Goal: Task Accomplishment & Management: Complete application form

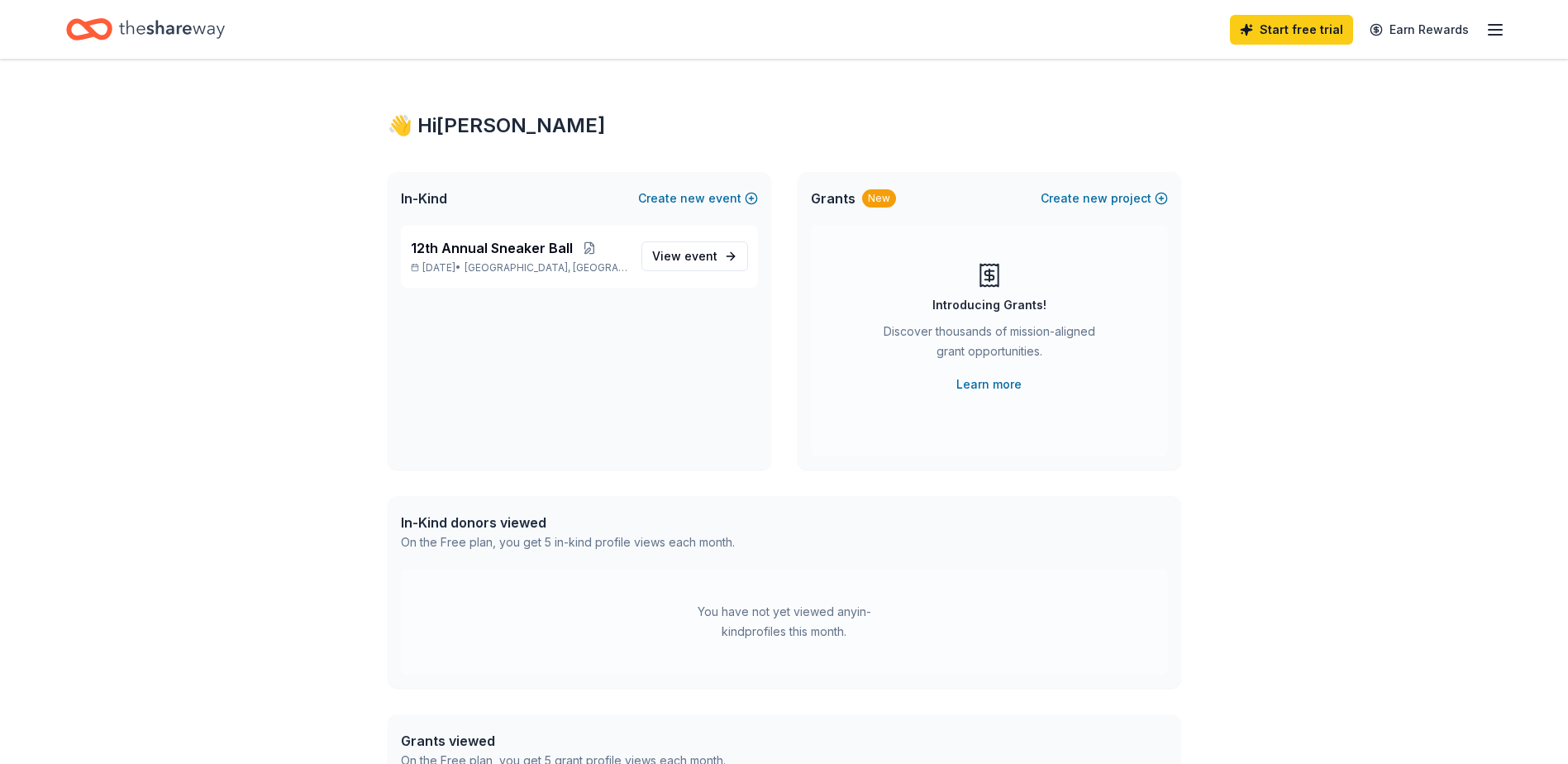
click at [1494, 23] on icon "button" at bounding box center [1495, 30] width 20 height 20
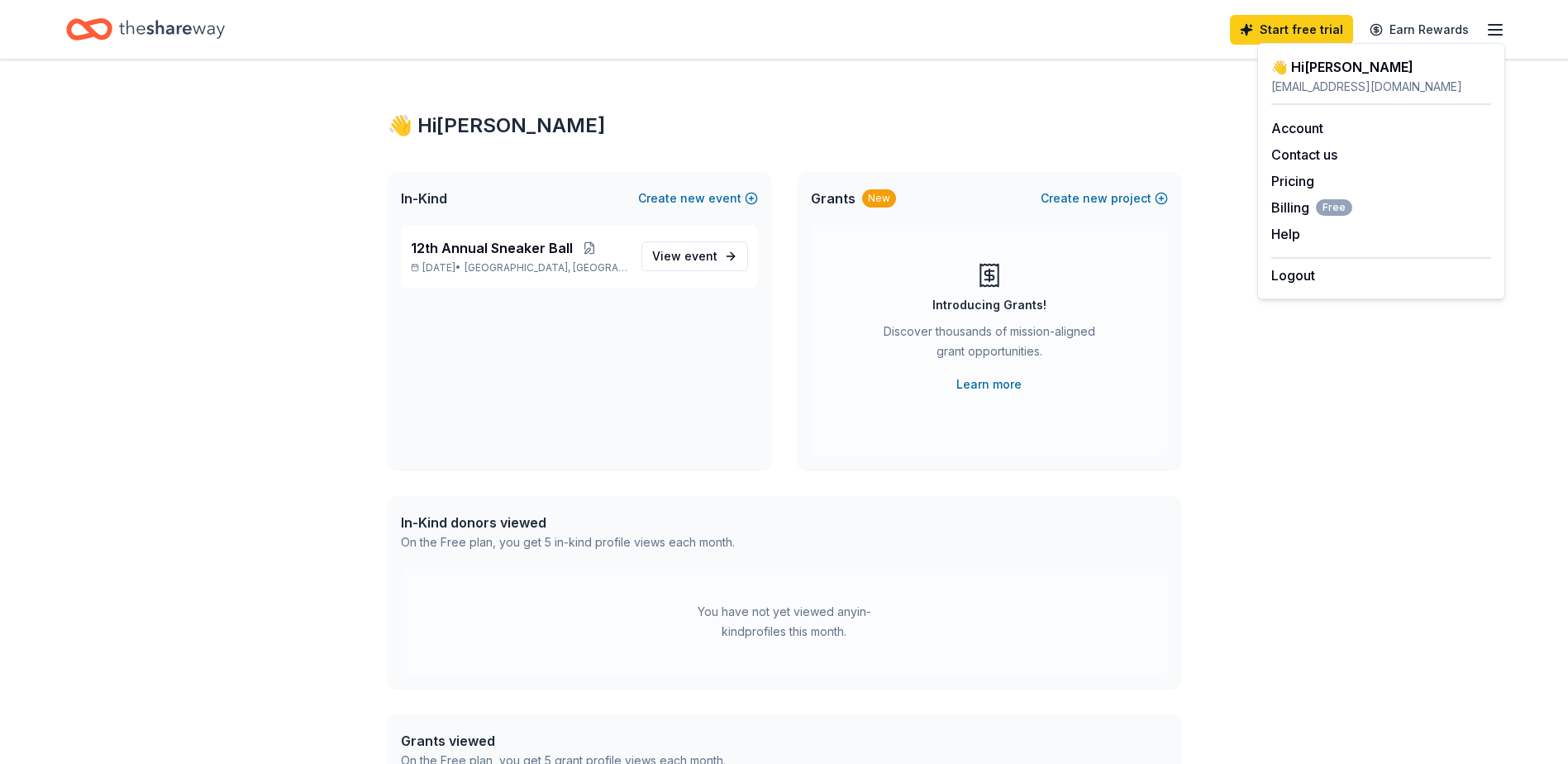
click at [1322, 476] on div "👋 Hi [PERSON_NAME] In-Kind Create new event 12th Annual Sneaker Ball [DATE] • […" at bounding box center [784, 525] width 1568 height 932
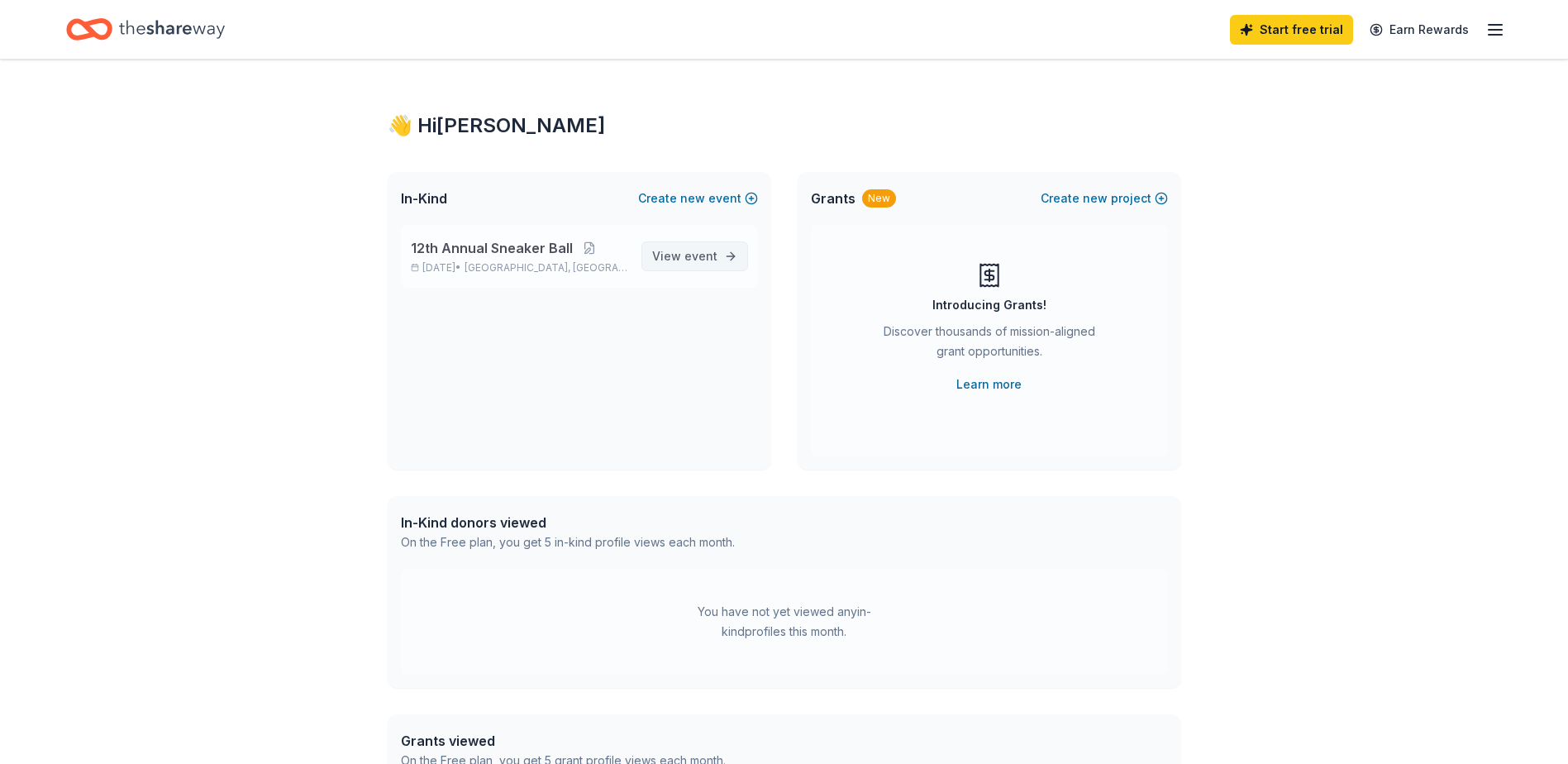
click at [713, 262] on span "event" at bounding box center [700, 256] width 33 height 14
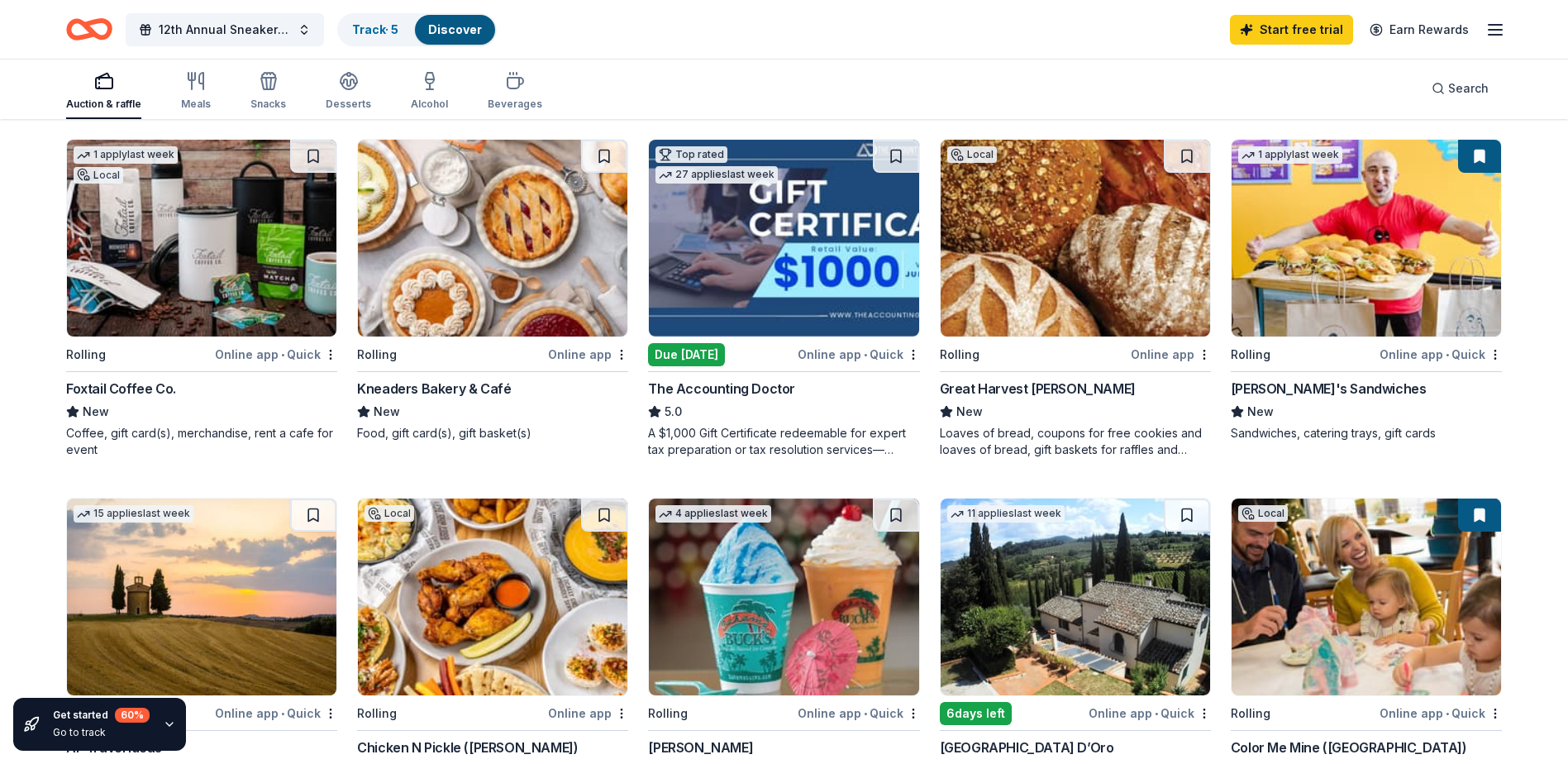
scroll to position [579, 0]
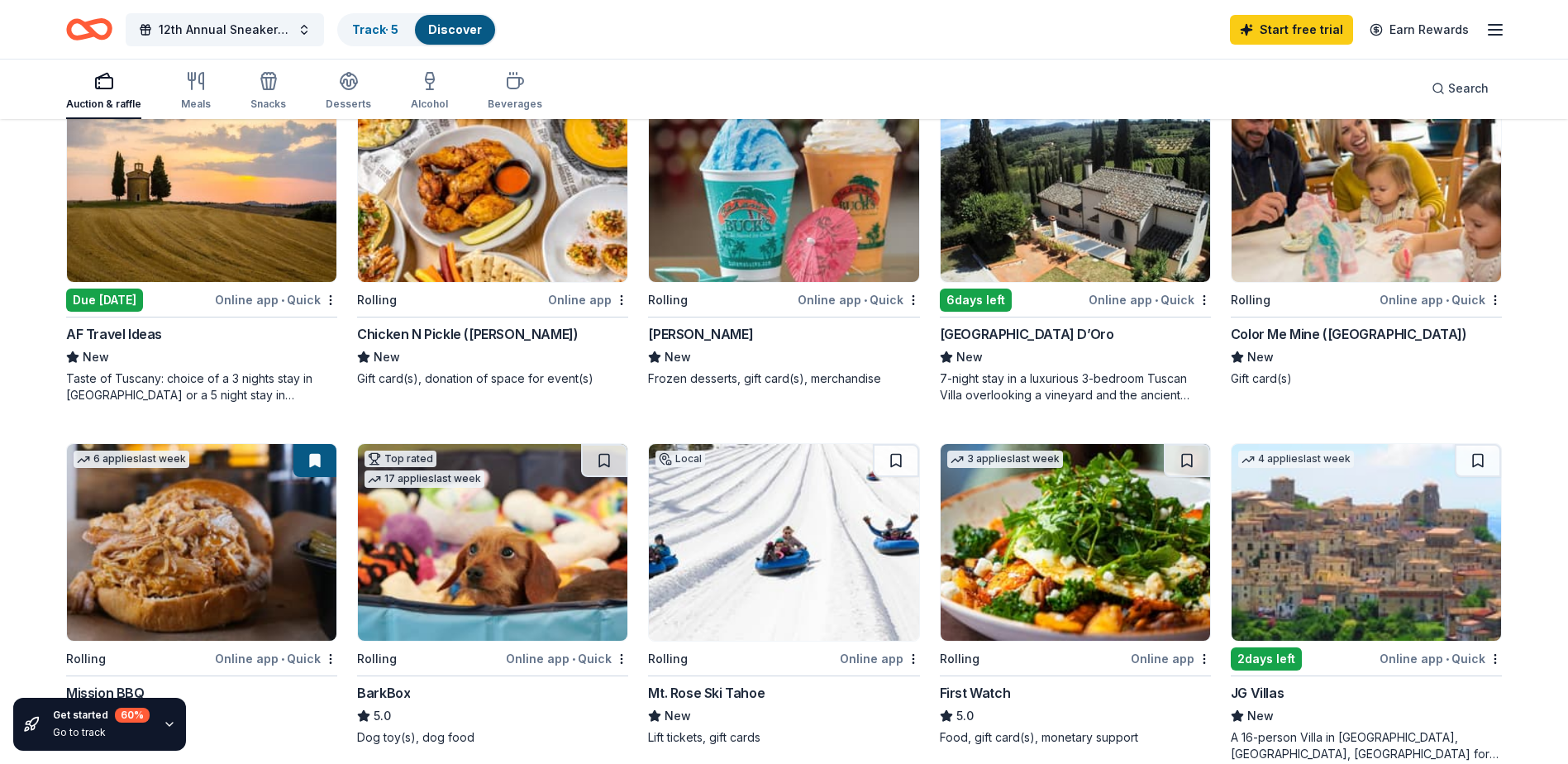
click at [756, 512] on img at bounding box center [784, 543] width 270 height 197
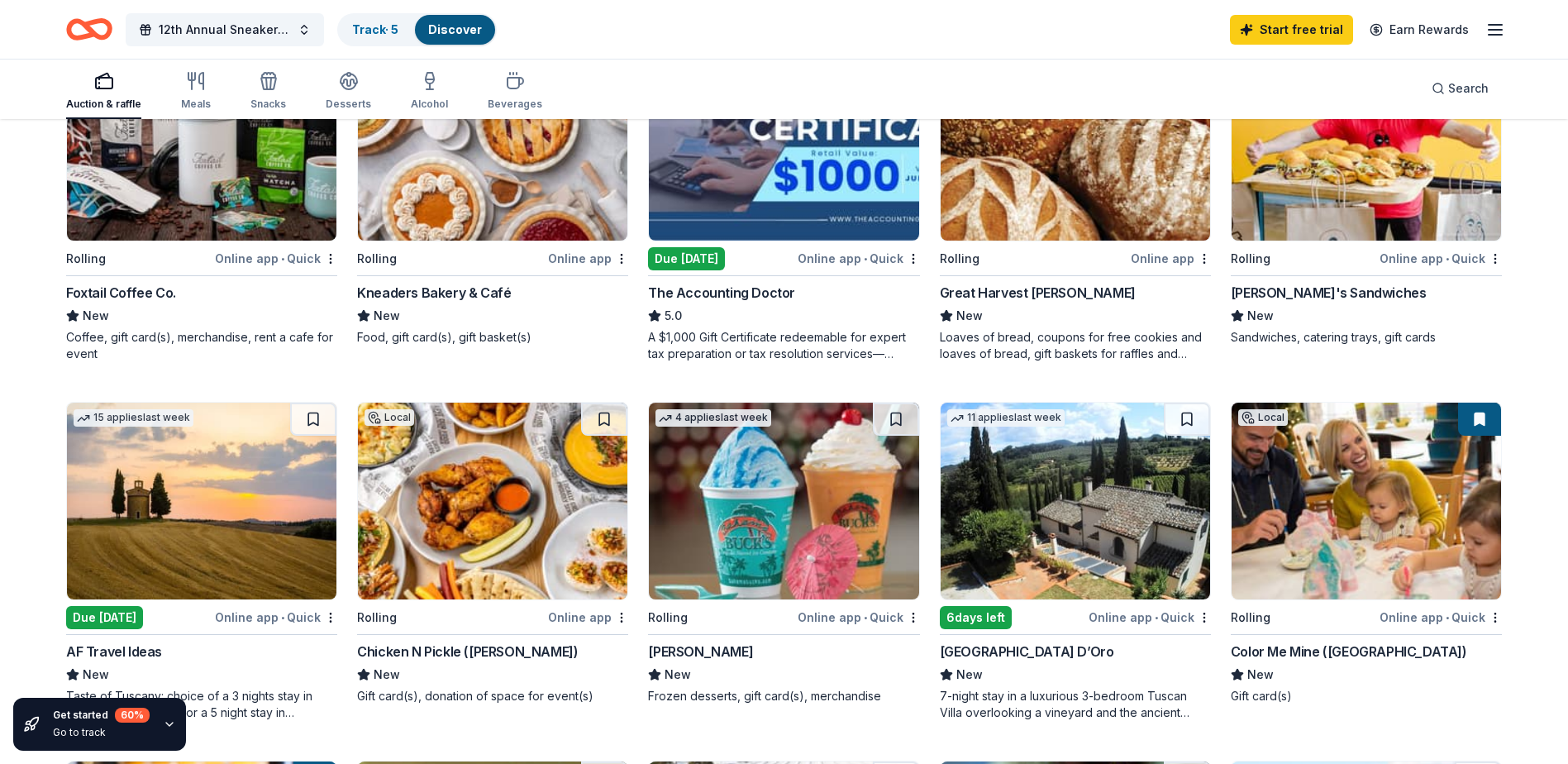
scroll to position [330, 0]
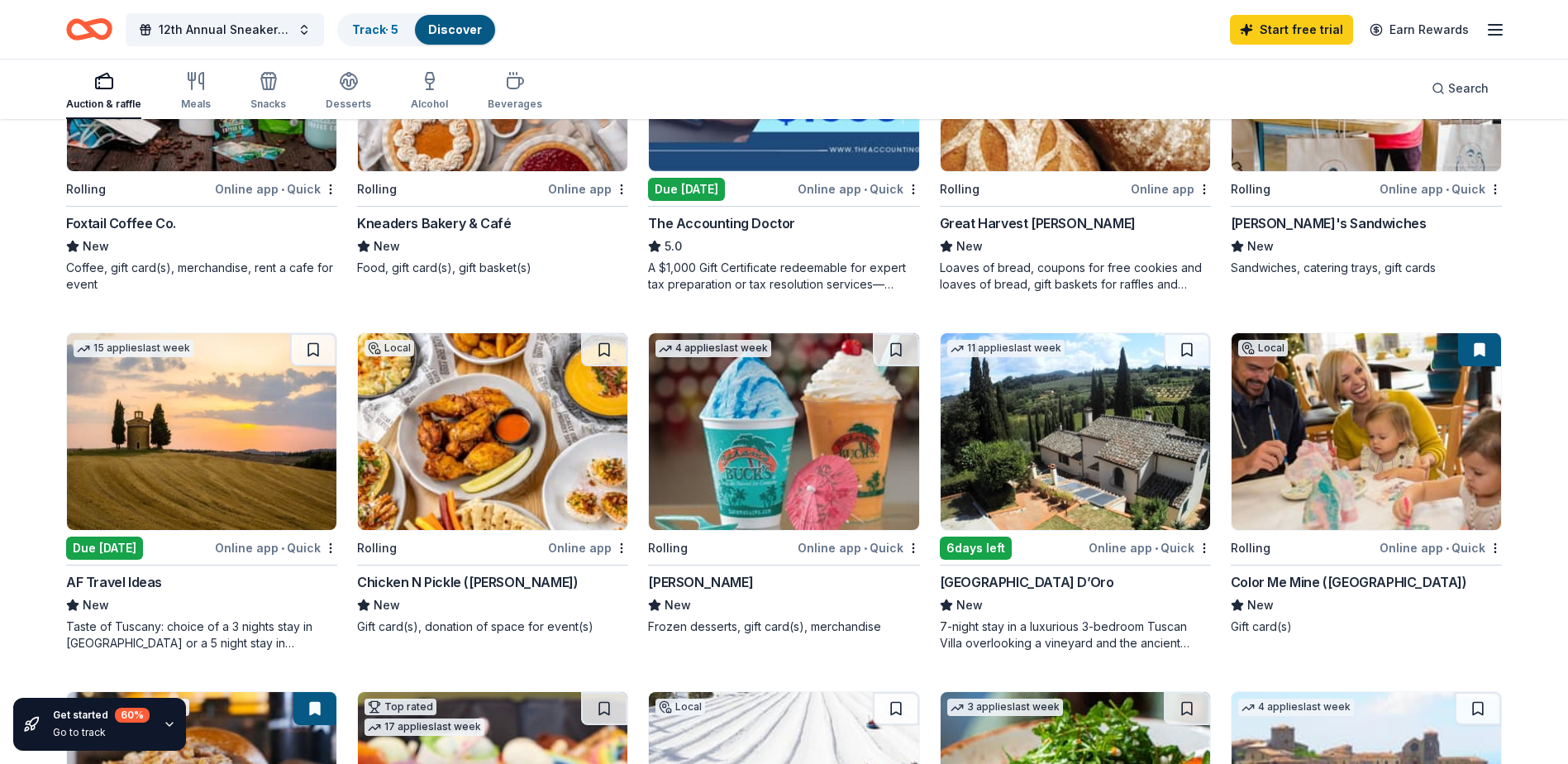
click at [418, 422] on img at bounding box center [493, 432] width 270 height 197
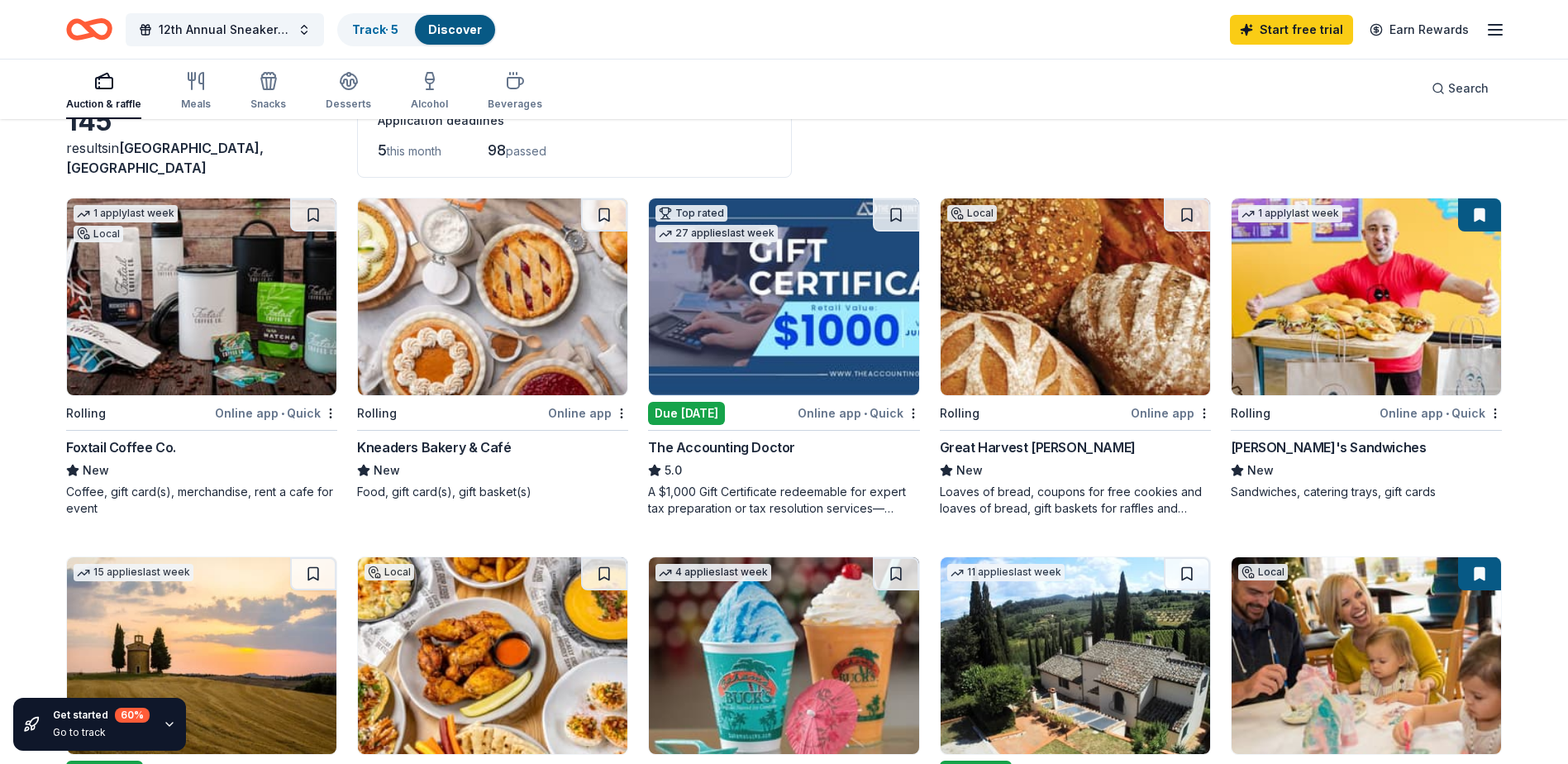
scroll to position [82, 0]
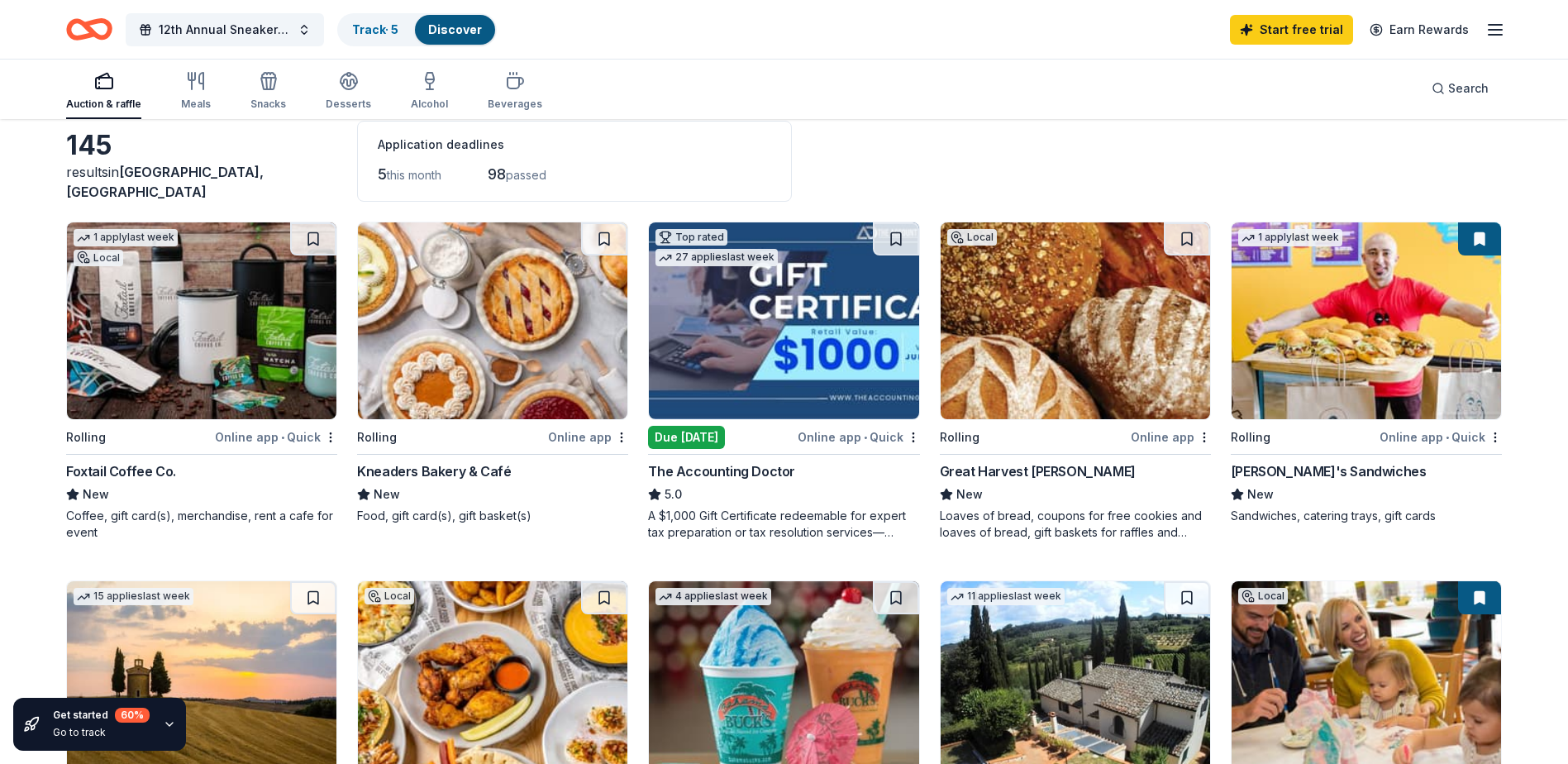
click at [200, 319] on img at bounding box center [201, 321] width 270 height 197
click at [818, 366] on img at bounding box center [784, 321] width 270 height 197
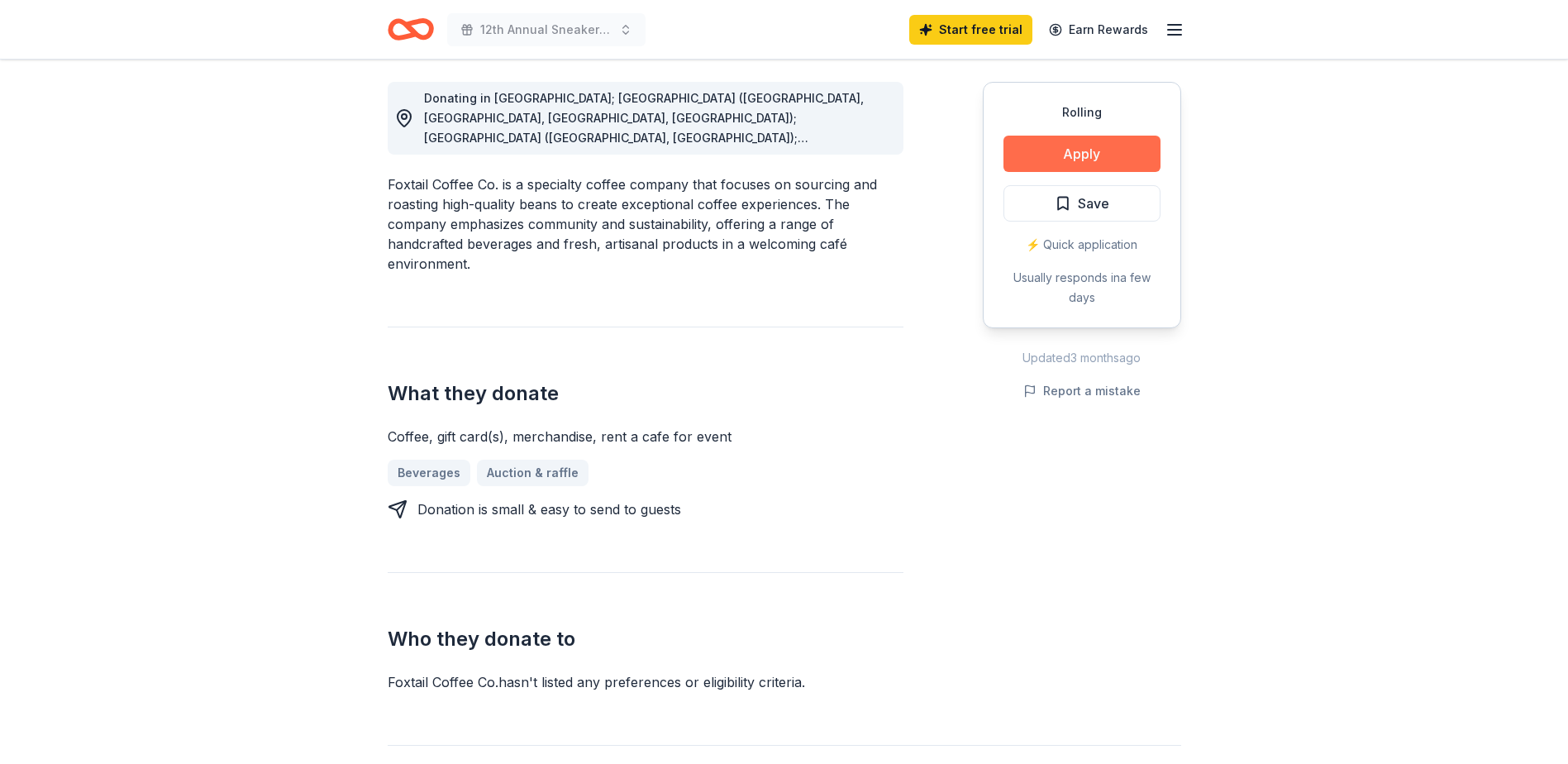
scroll to position [496, 0]
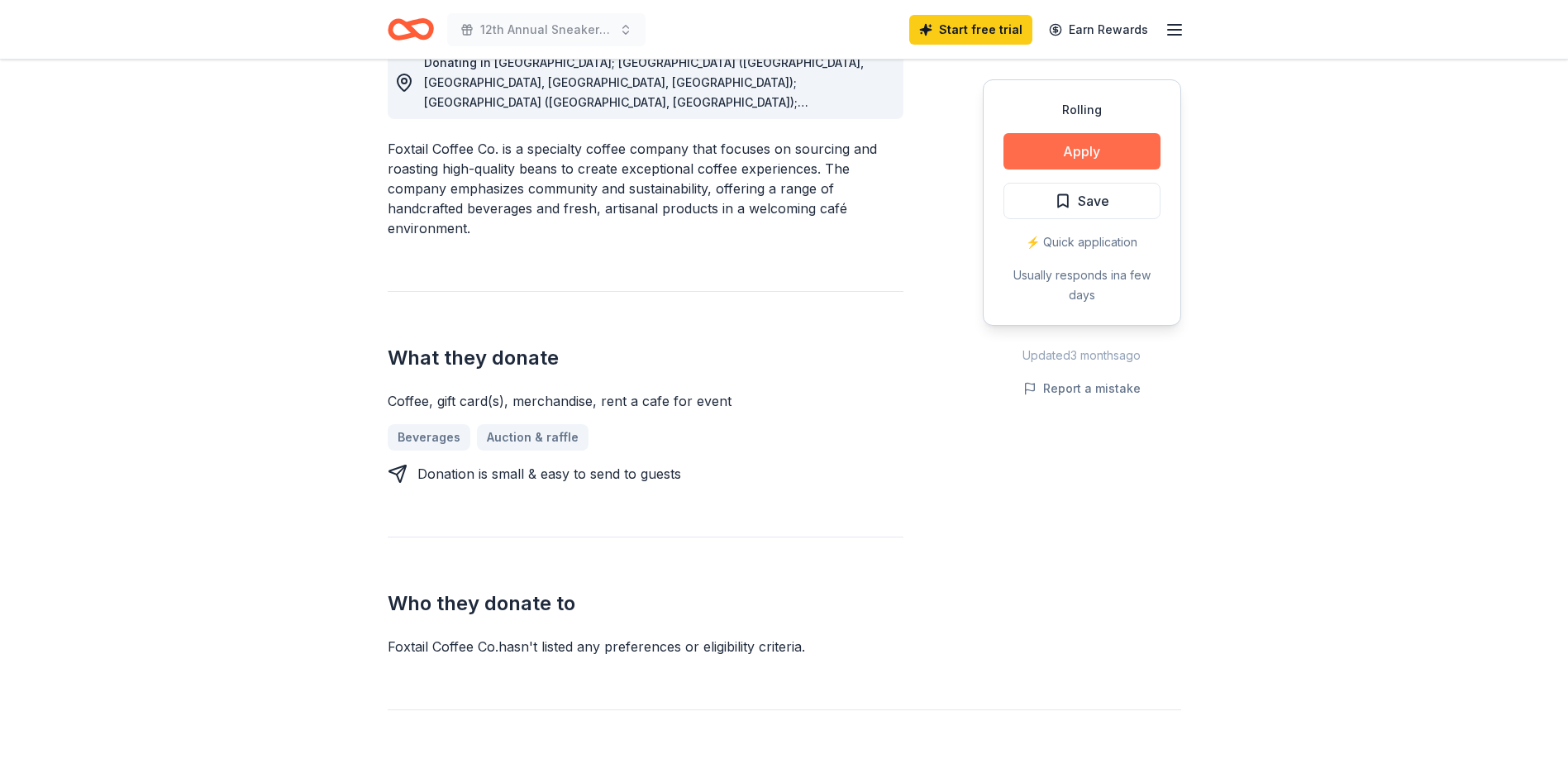
click at [1100, 133] on button "Apply" at bounding box center [1082, 151] width 157 height 37
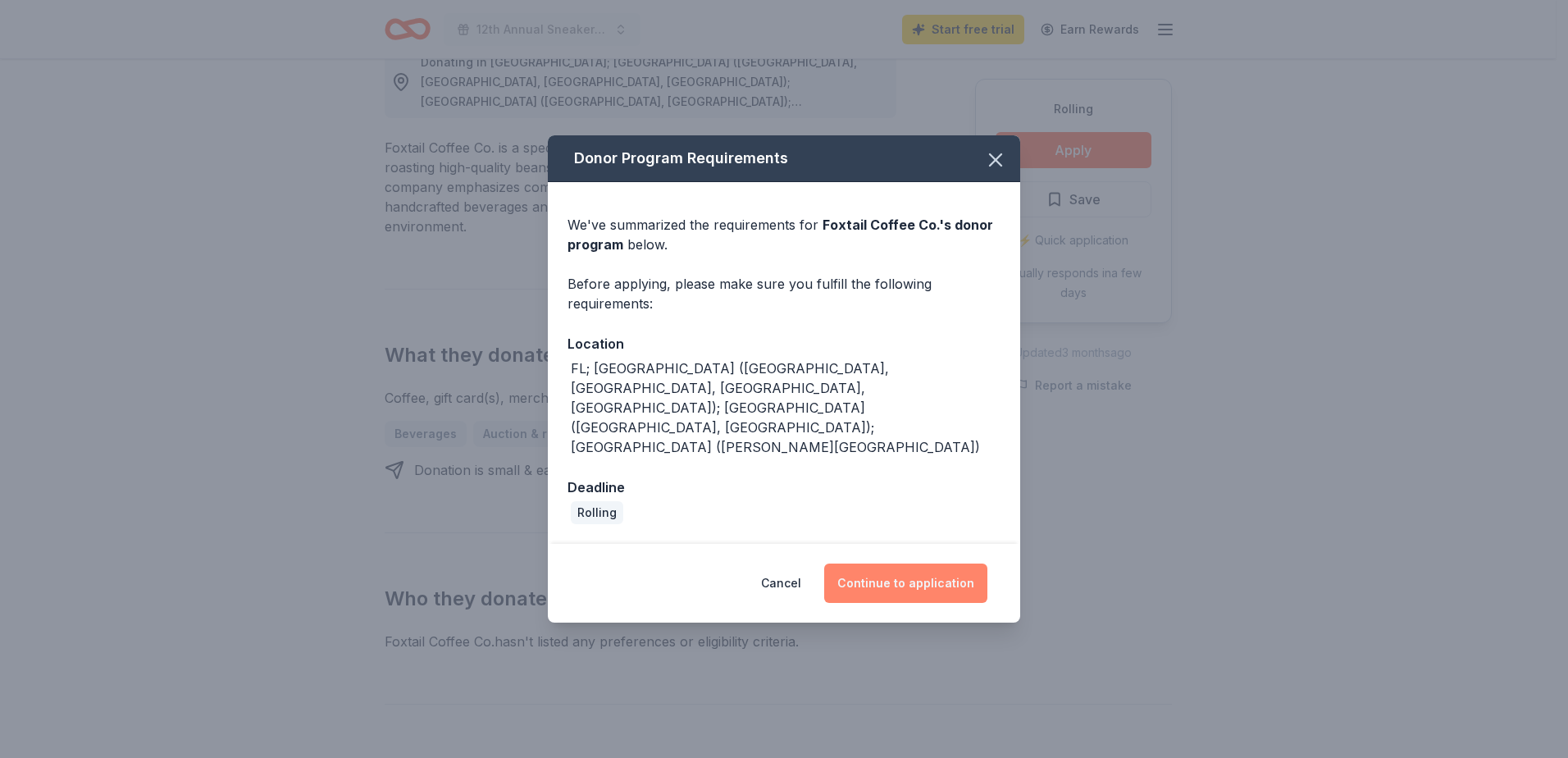
click at [900, 563] on button "Continue to application" at bounding box center [906, 583] width 163 height 39
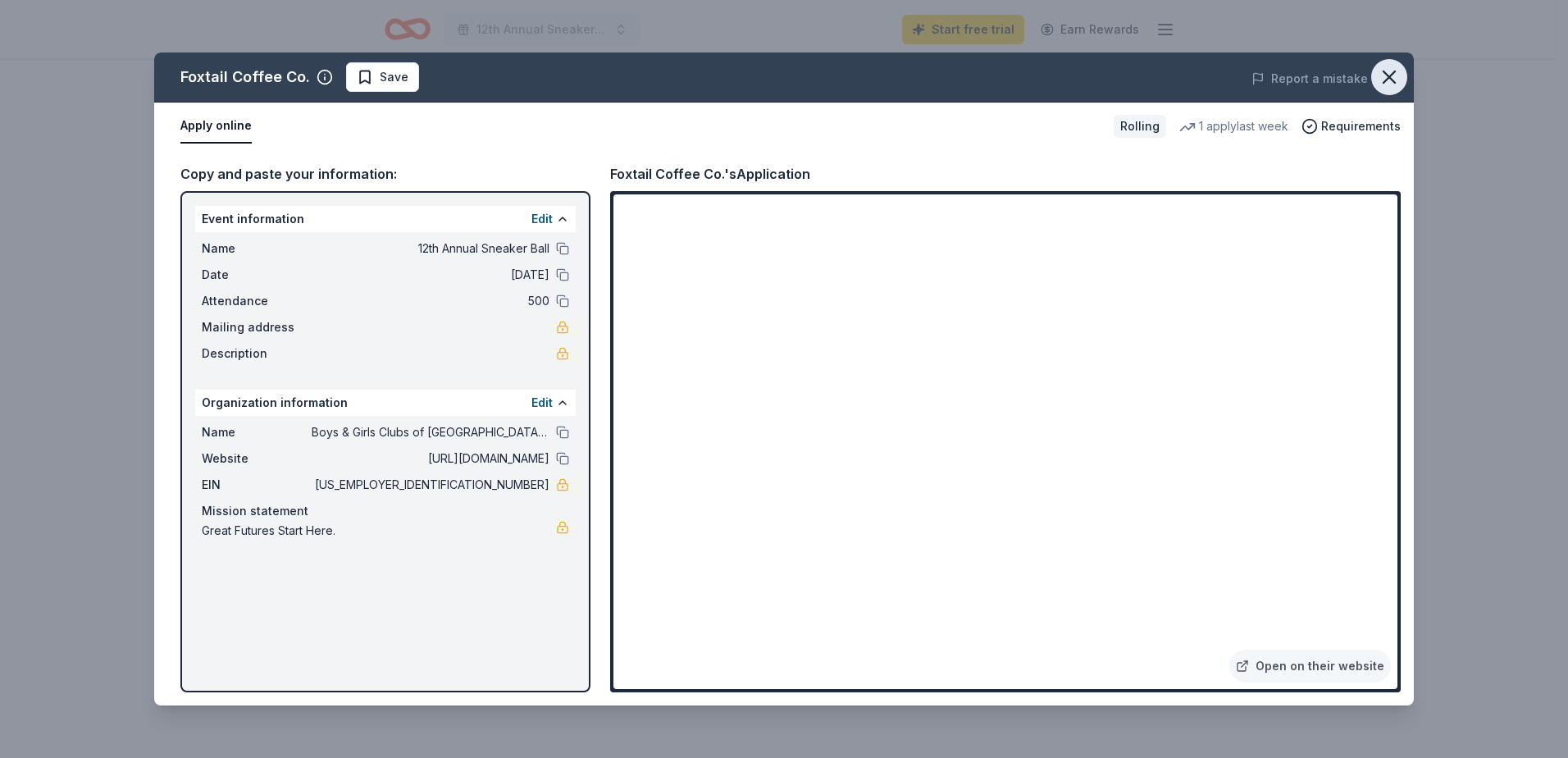
click at [1397, 77] on icon "button" at bounding box center [1389, 77] width 23 height 23
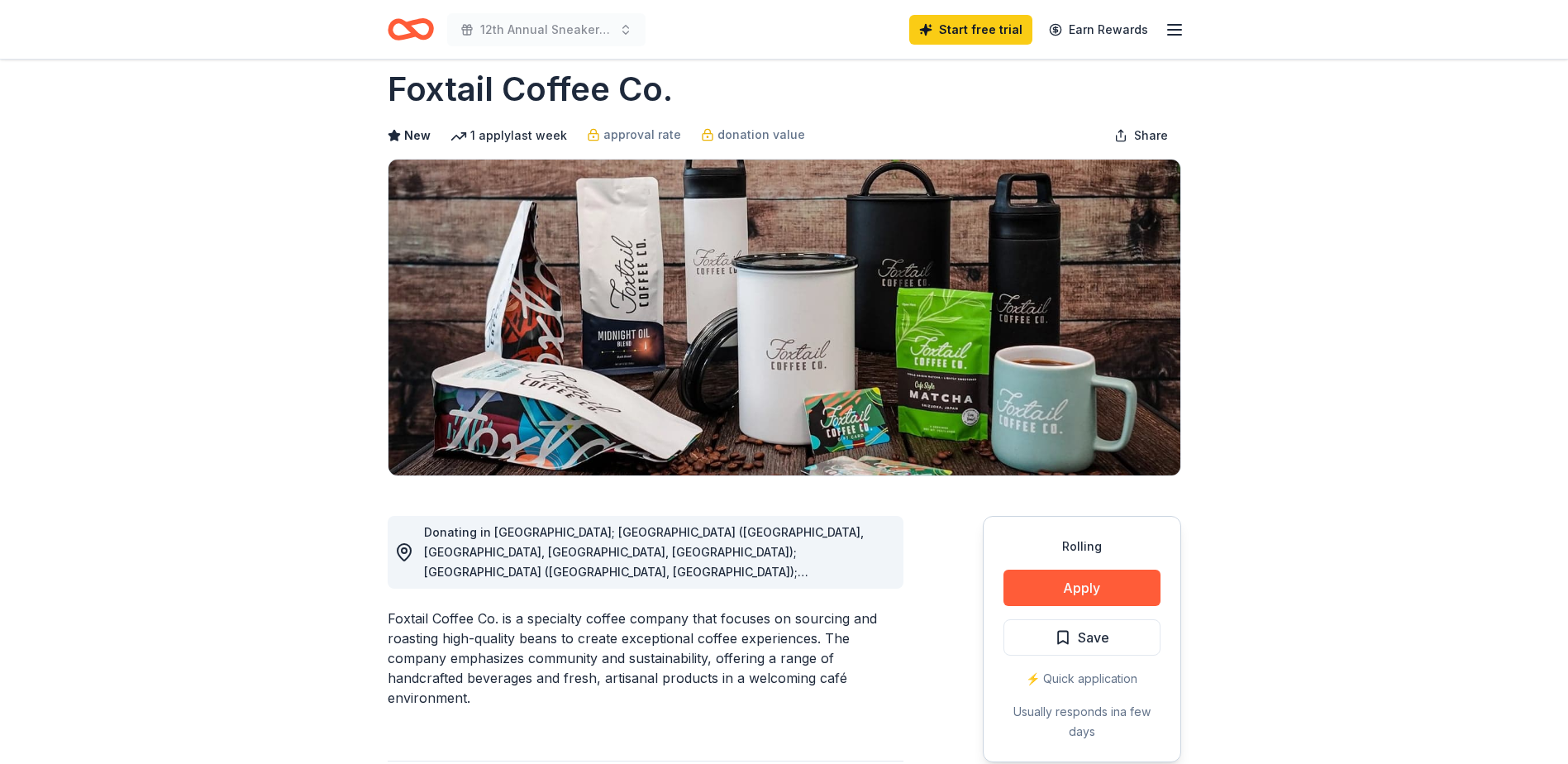
scroll to position [0, 0]
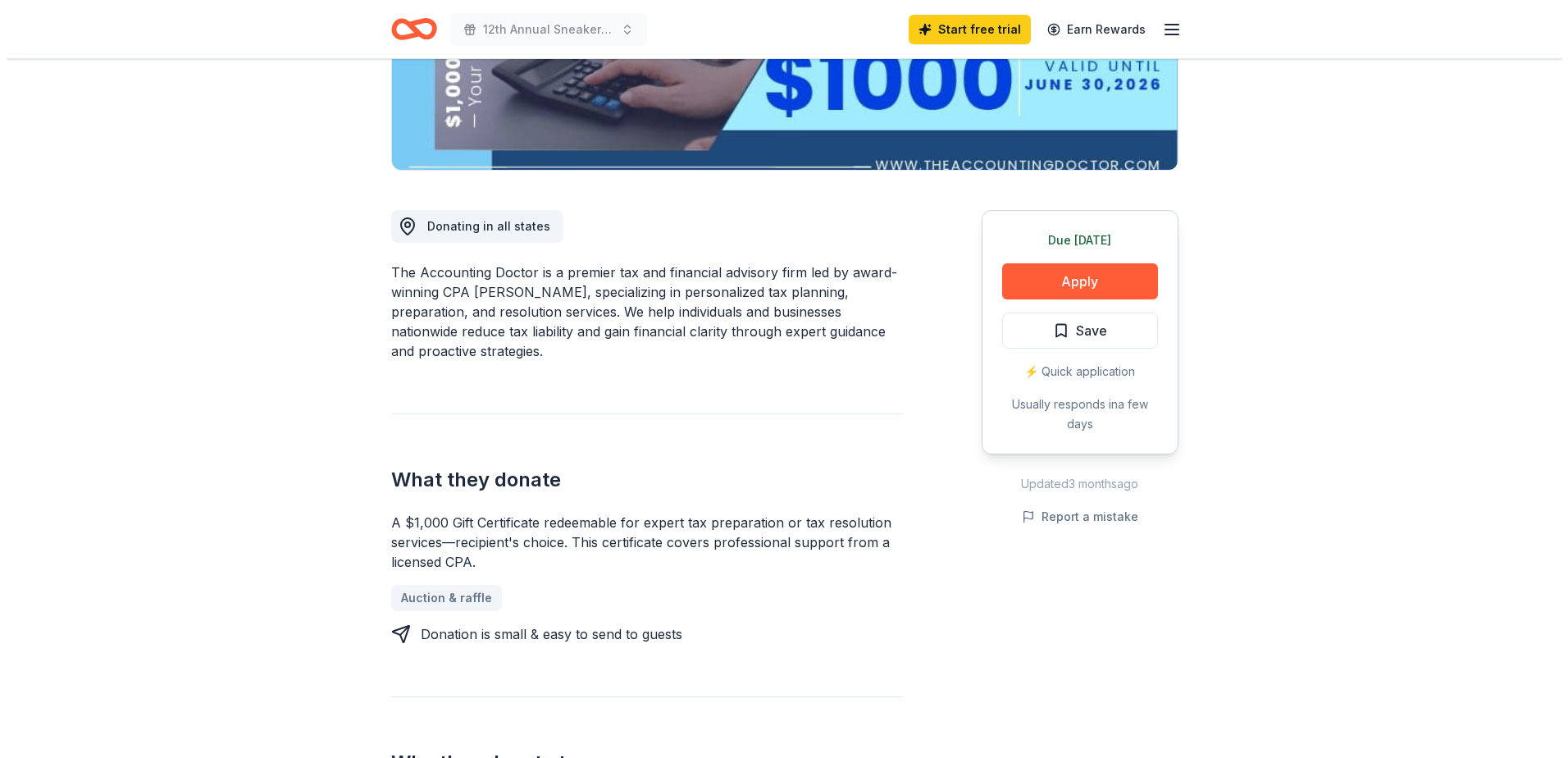
scroll to position [411, 0]
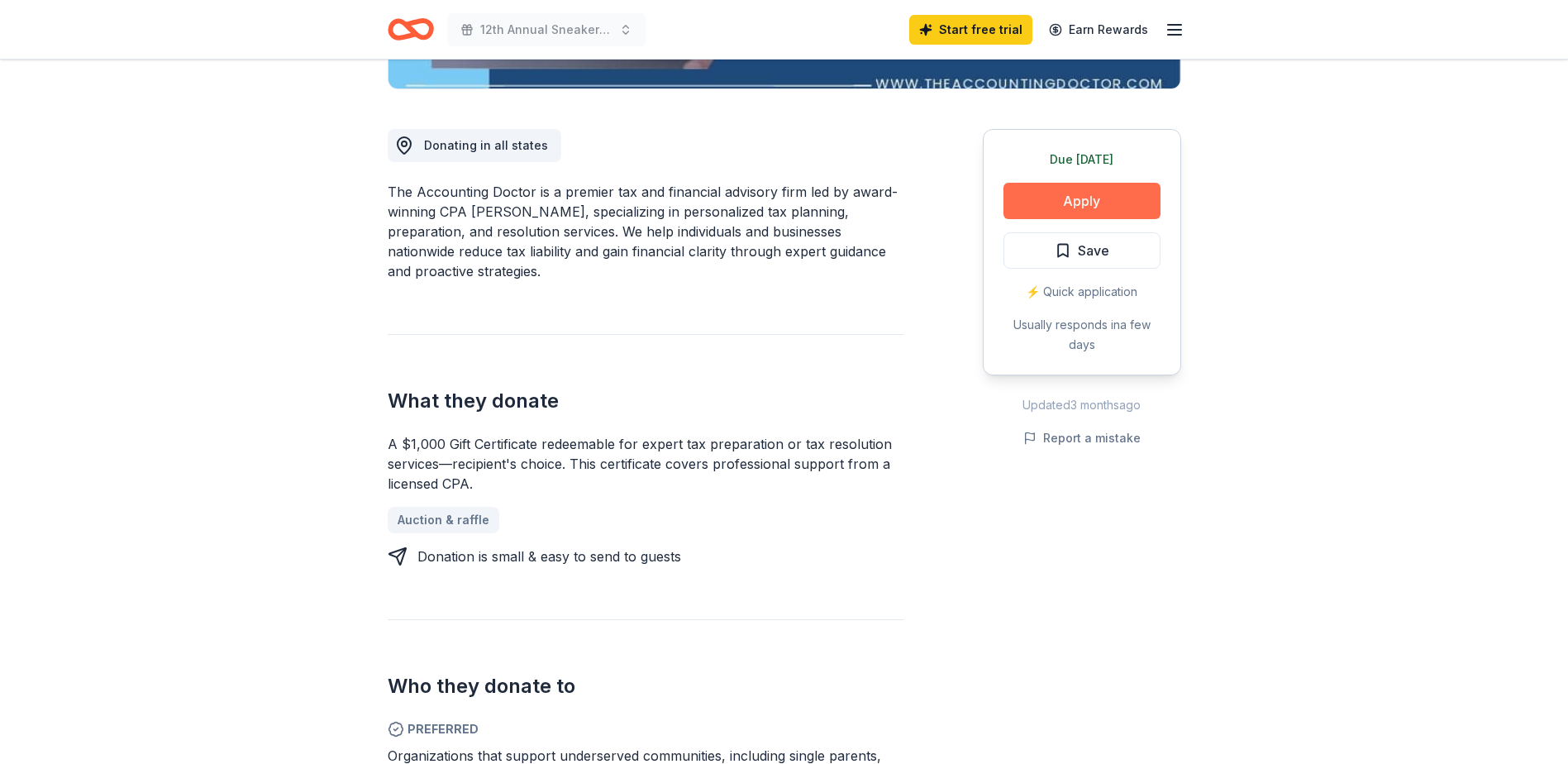
click at [1072, 204] on button "Apply" at bounding box center [1082, 201] width 157 height 37
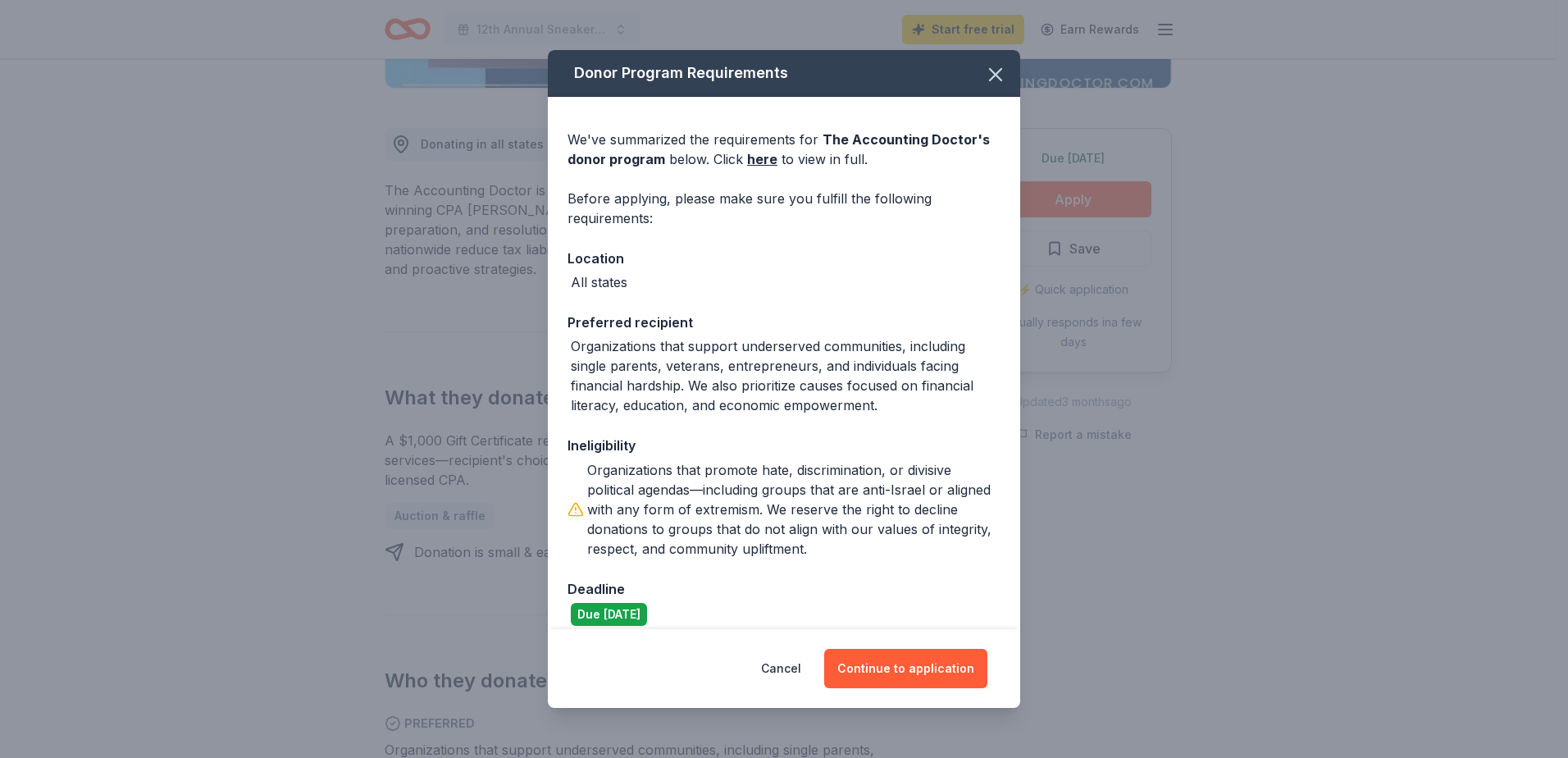
scroll to position [16, 0]
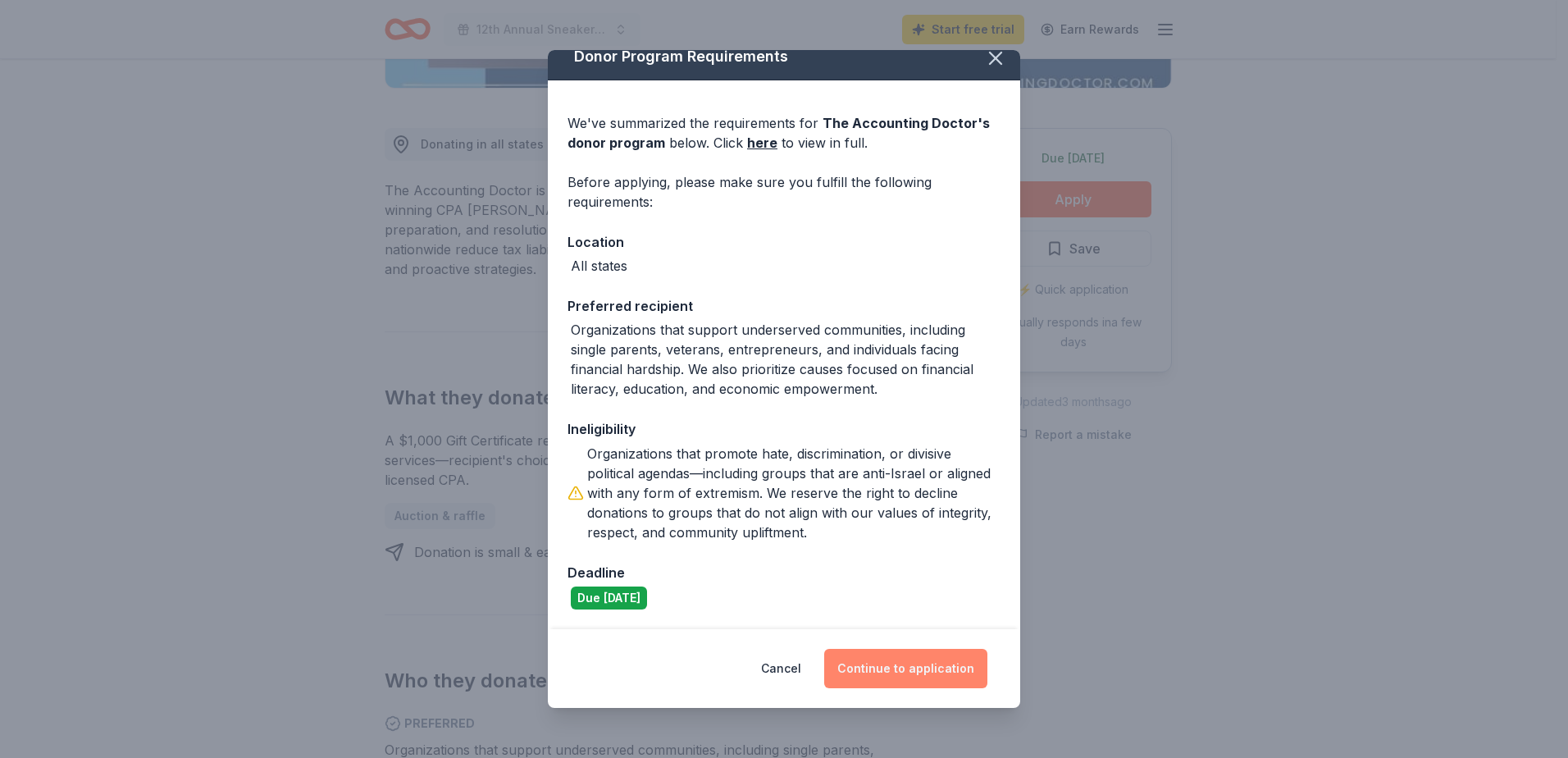
click at [920, 677] on button "Continue to application" at bounding box center [906, 668] width 163 height 39
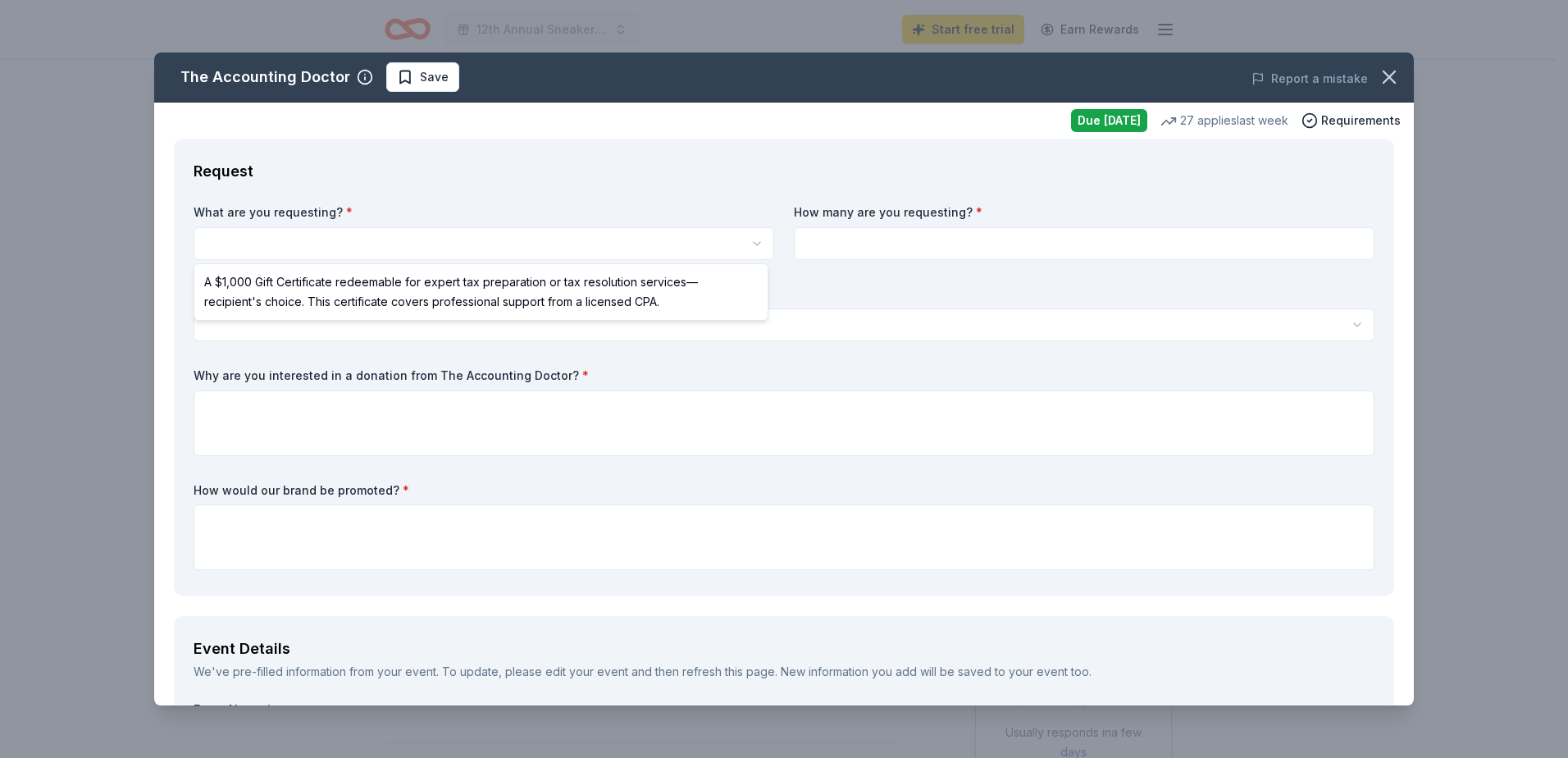
scroll to position [0, 0]
select select "A $1,000 Gift Certificate redeemable for expert tax preparation or tax resoluti…"
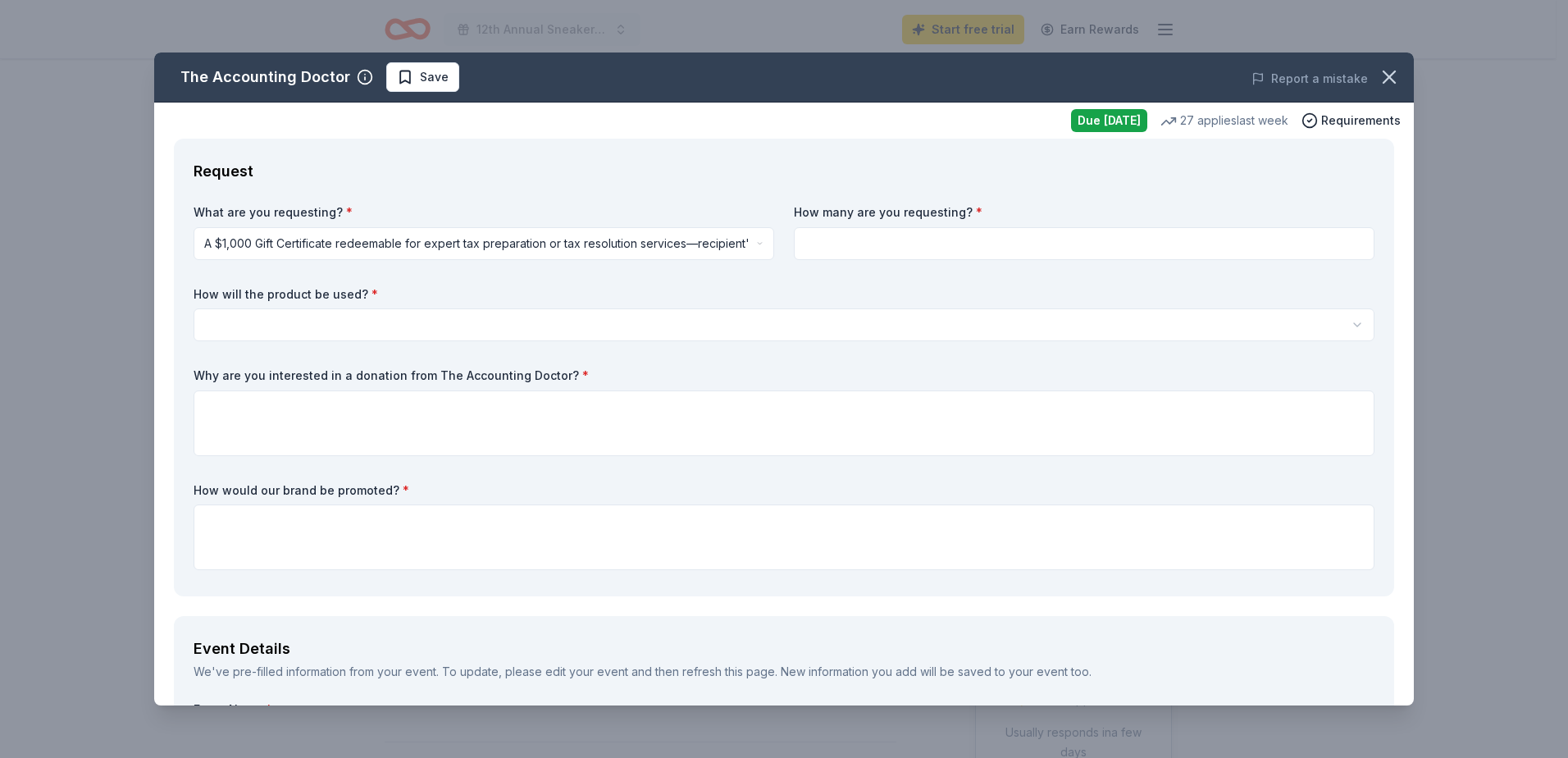
click at [939, 223] on div "How many are you requesting? *" at bounding box center [1085, 232] width 581 height 56
click at [931, 238] on input at bounding box center [1085, 243] width 581 height 33
type input "1"
click at [406, 332] on html "12th Annual Sneaker Ball Start free trial Earn Rewards Due today Share The Acco…" at bounding box center [784, 379] width 1568 height 758
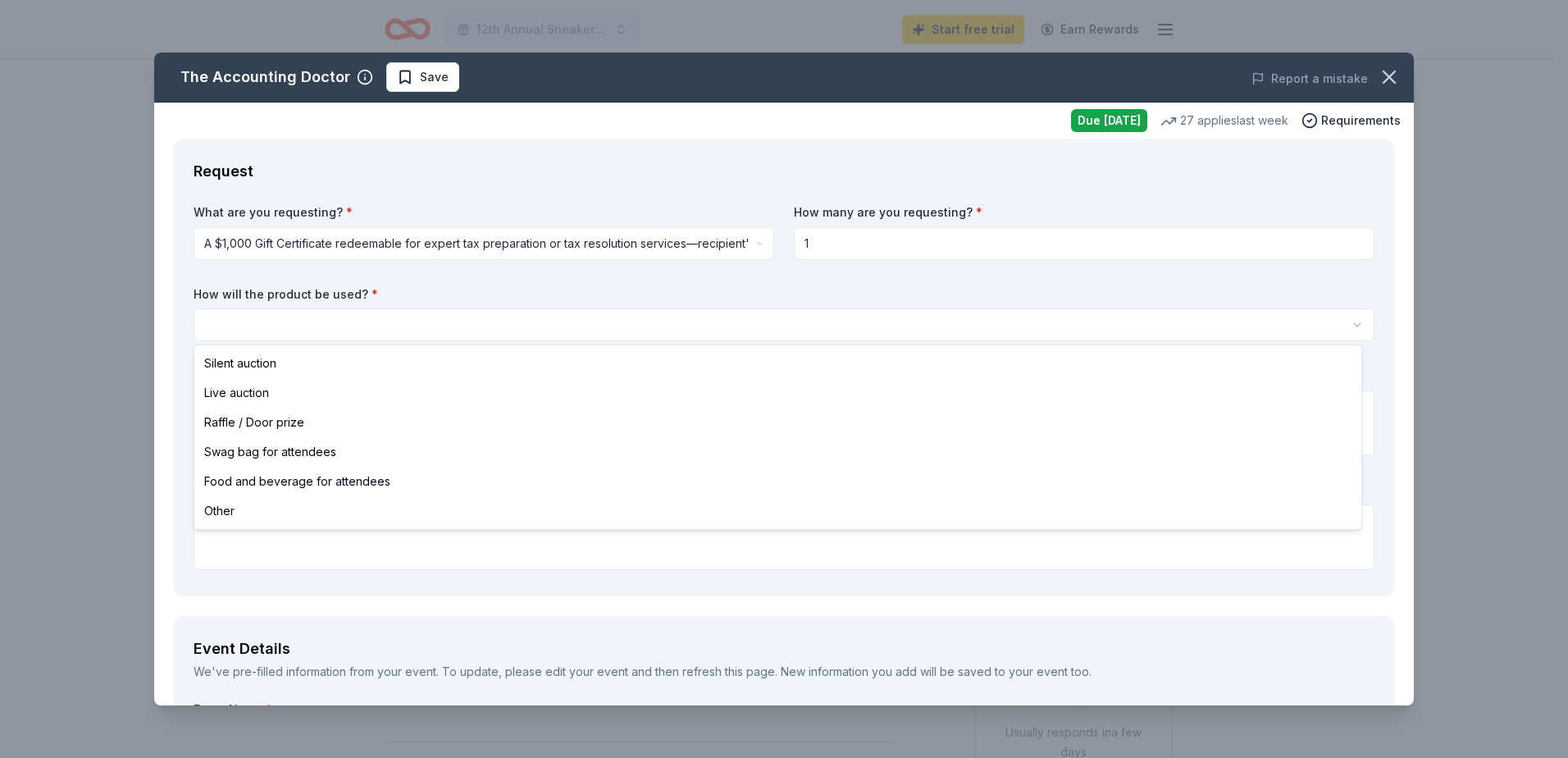
select select "silentAuction"
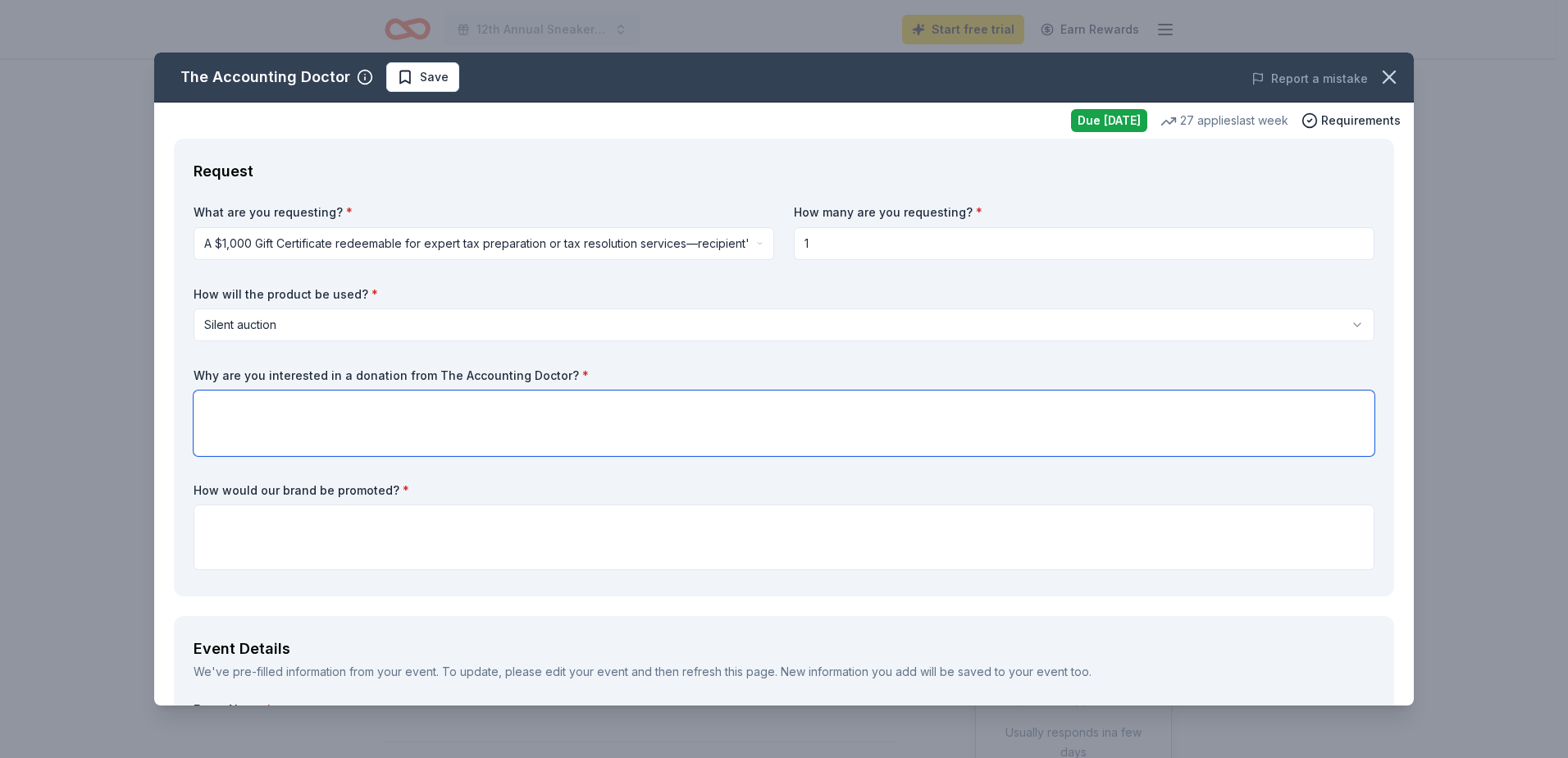
click at [365, 435] on textarea at bounding box center [784, 423] width 1181 height 66
click at [291, 390] on textarea at bounding box center [784, 423] width 1181 height 66
paste textarea "At BGCSNV, we are dedicated to supporting youth and families through educationa…"
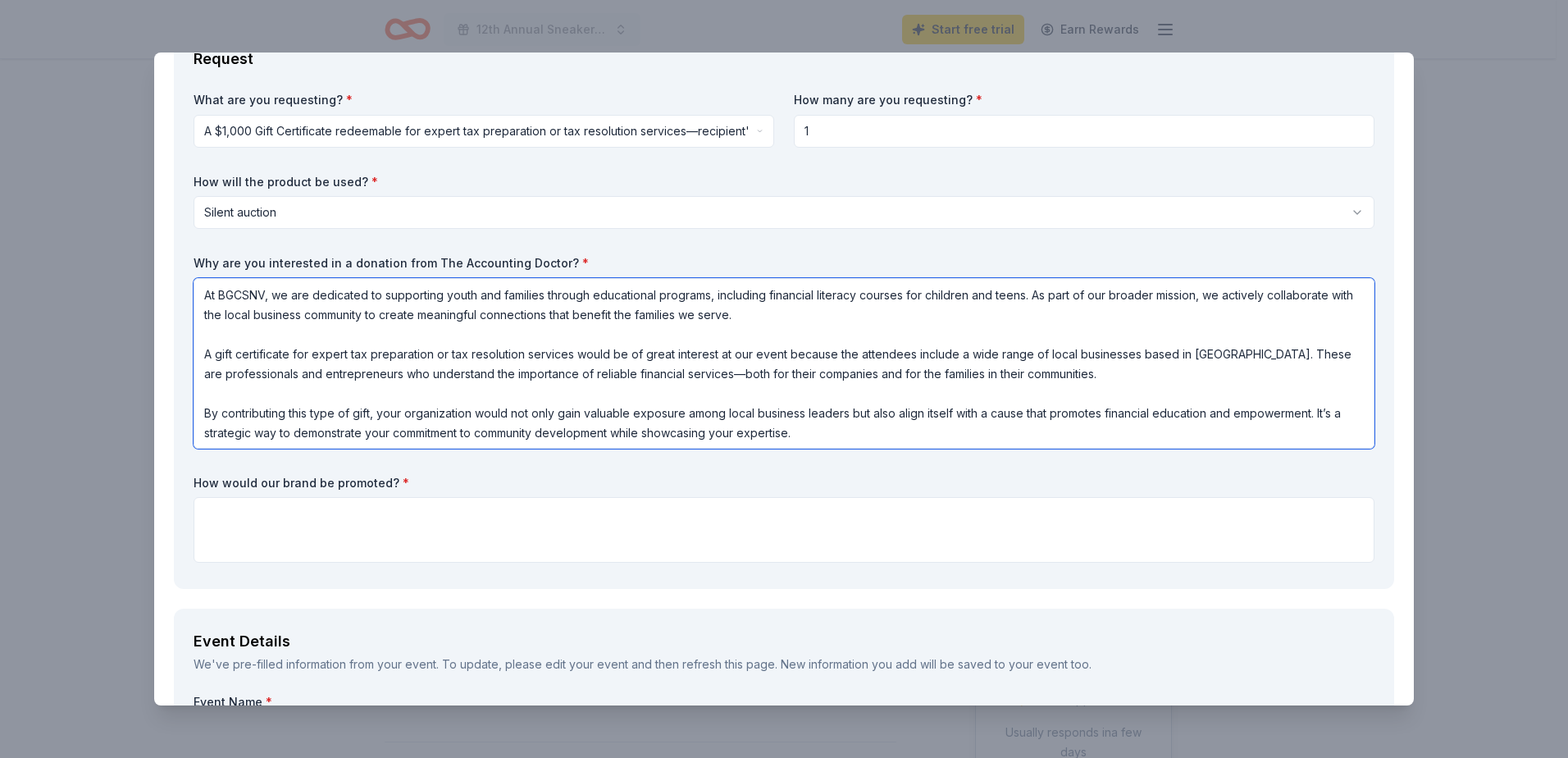
scroll to position [164, 0]
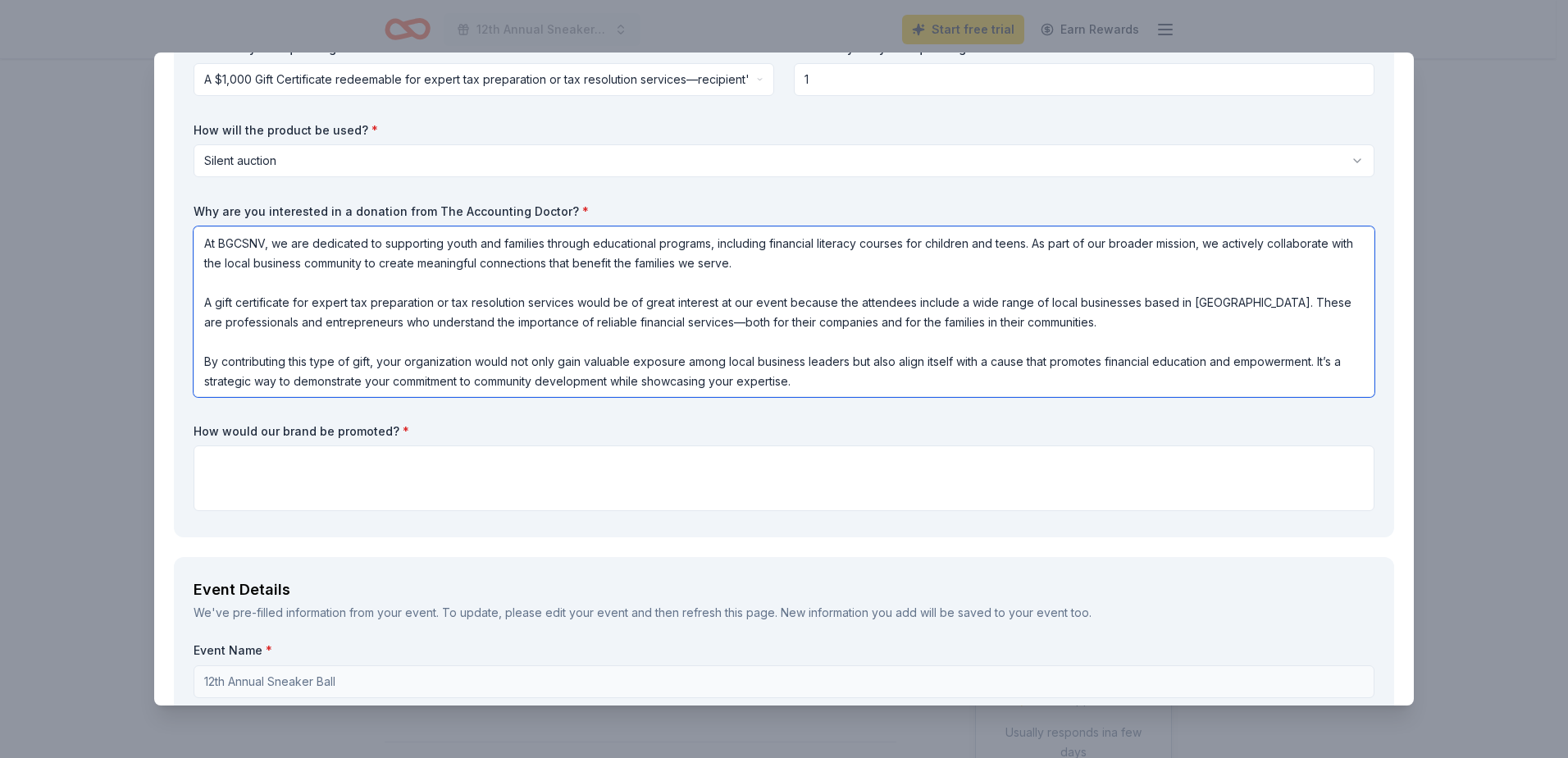
type textarea "At BGCSNV, we are dedicated to supporting youth and families through educationa…"
click at [919, 483] on textarea at bounding box center [784, 478] width 1181 height 66
paste textarea "We will feature your company’s logo and name in a dedicated social media post h…"
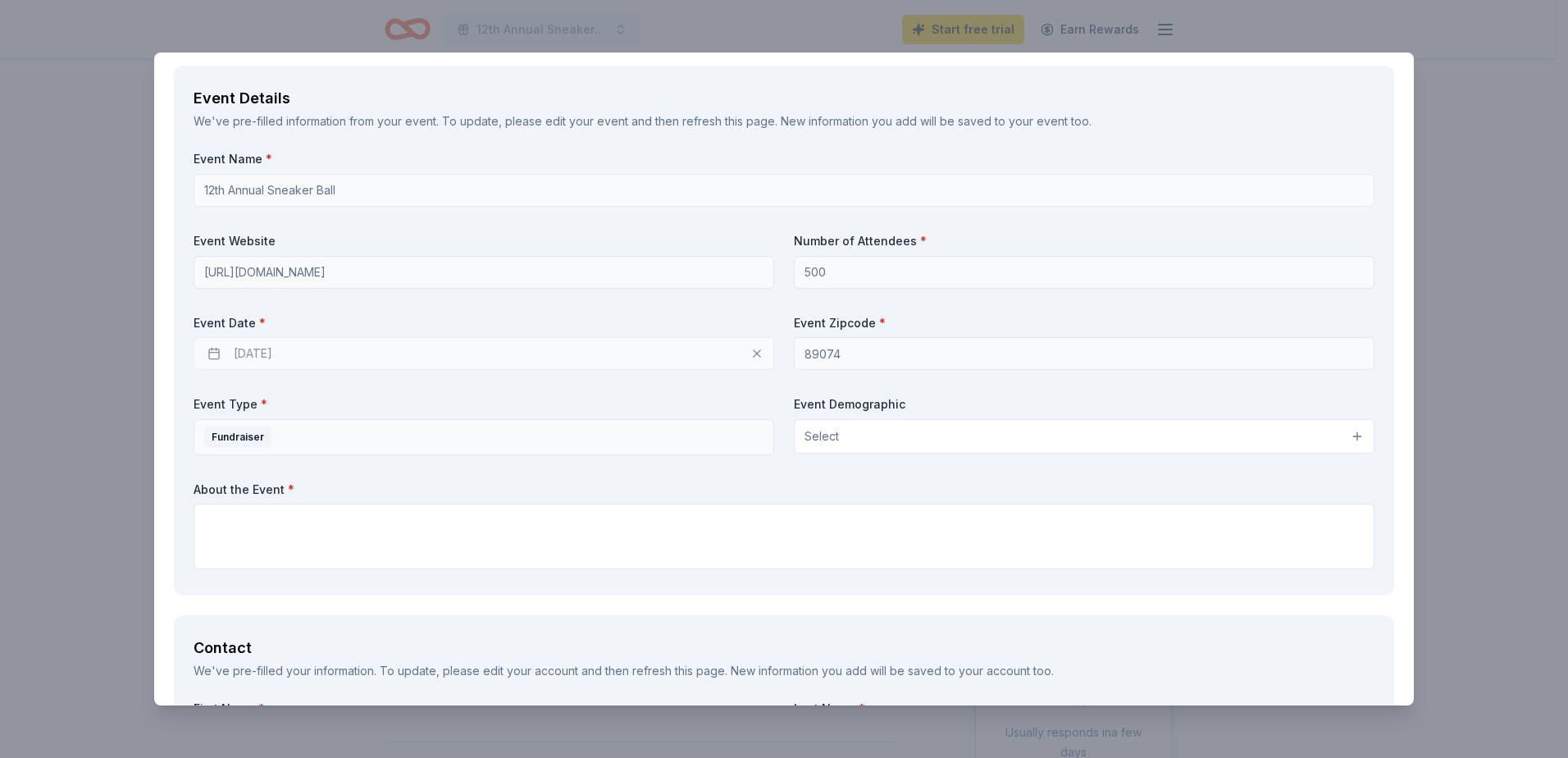
scroll to position [738, 0]
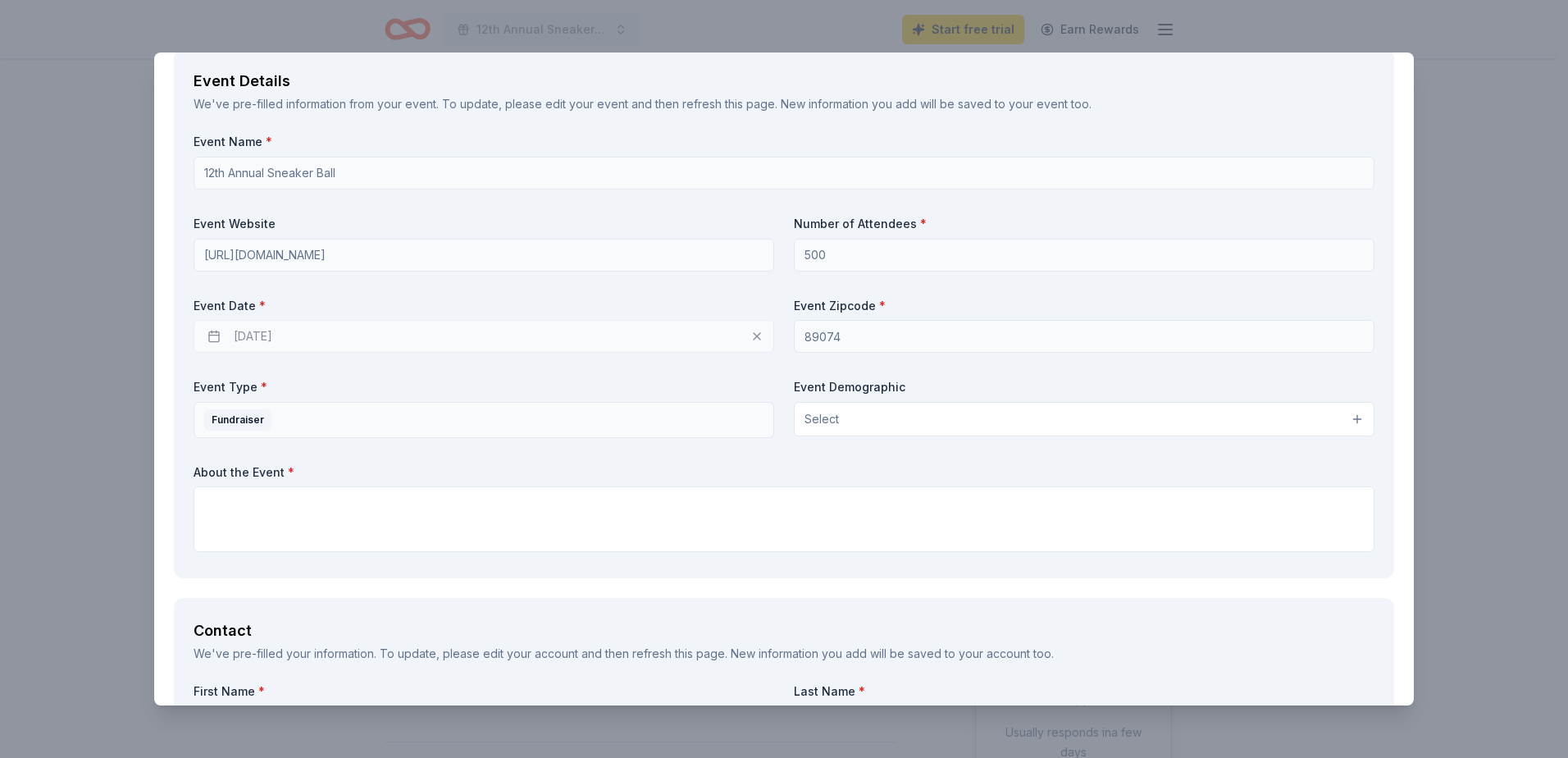
type textarea "We will feature your company’s logo and name in a dedicated social media post h…"
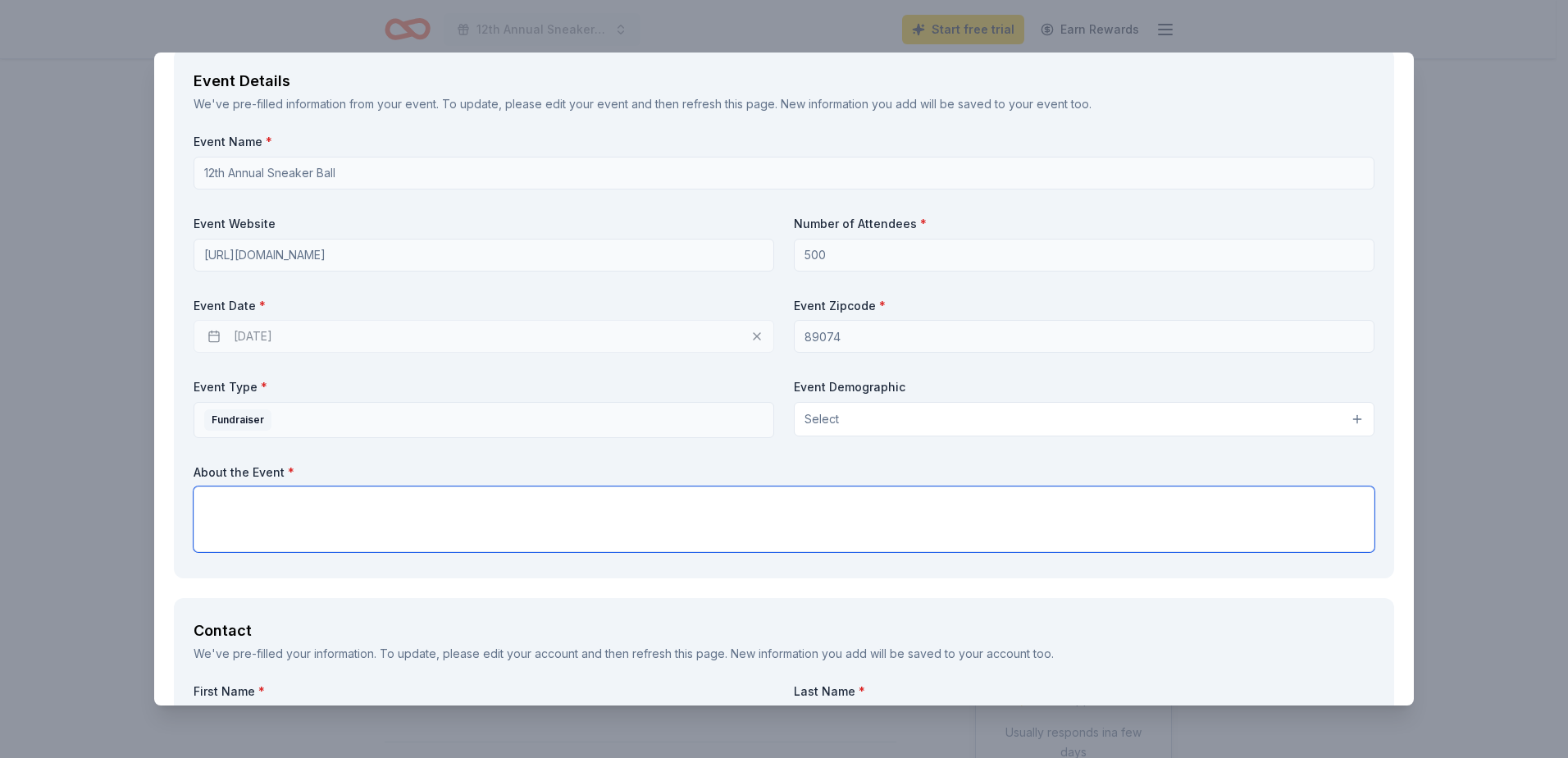
click at [947, 533] on textarea at bounding box center [784, 519] width 1181 height 66
click at [674, 543] on textarea at bounding box center [784, 519] width 1181 height 66
paste textarea "The Sneaker Ball Gala is one of BGCSNV’s premier annual fundraising events, bri…"
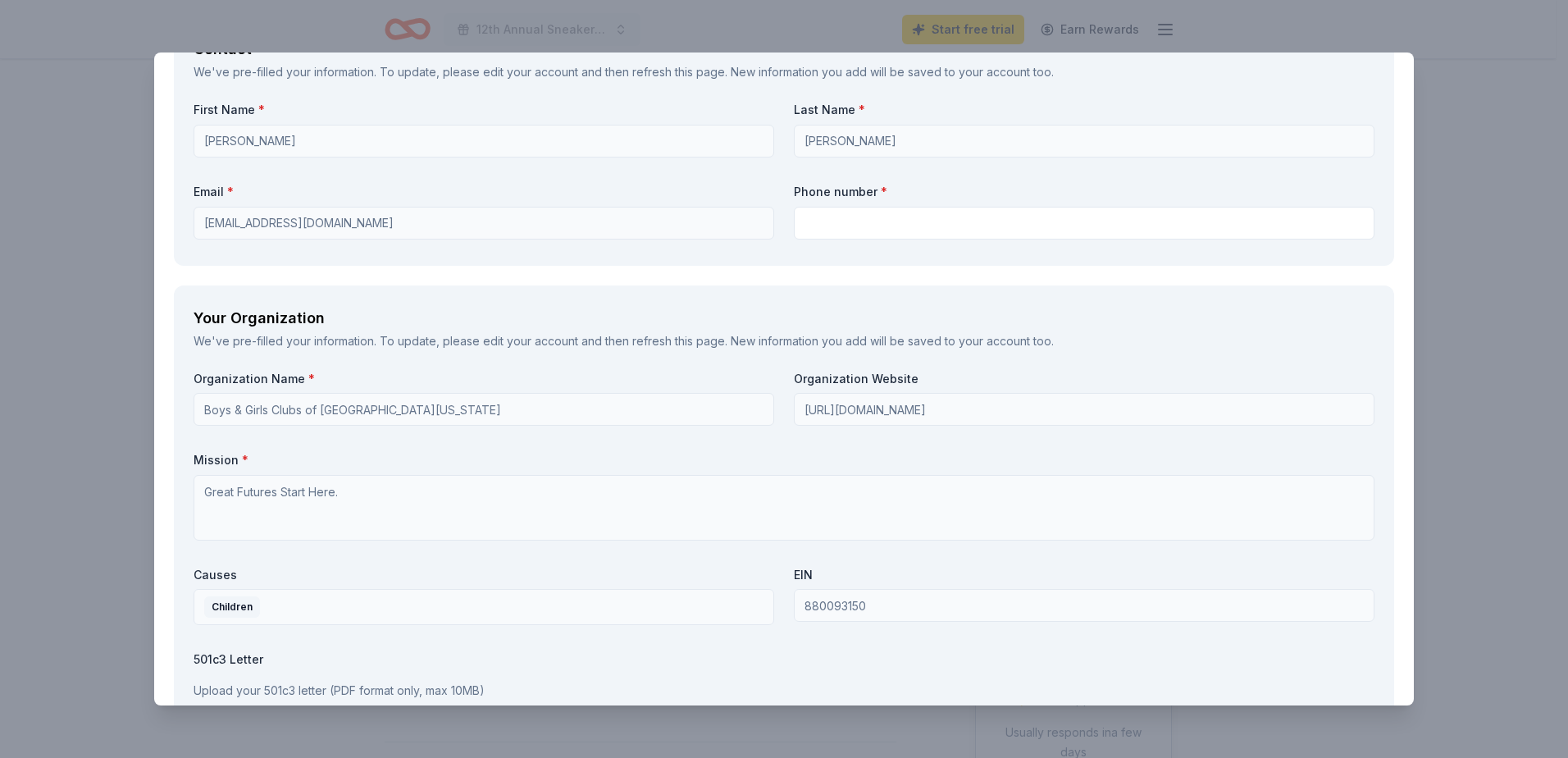
scroll to position [1395, 0]
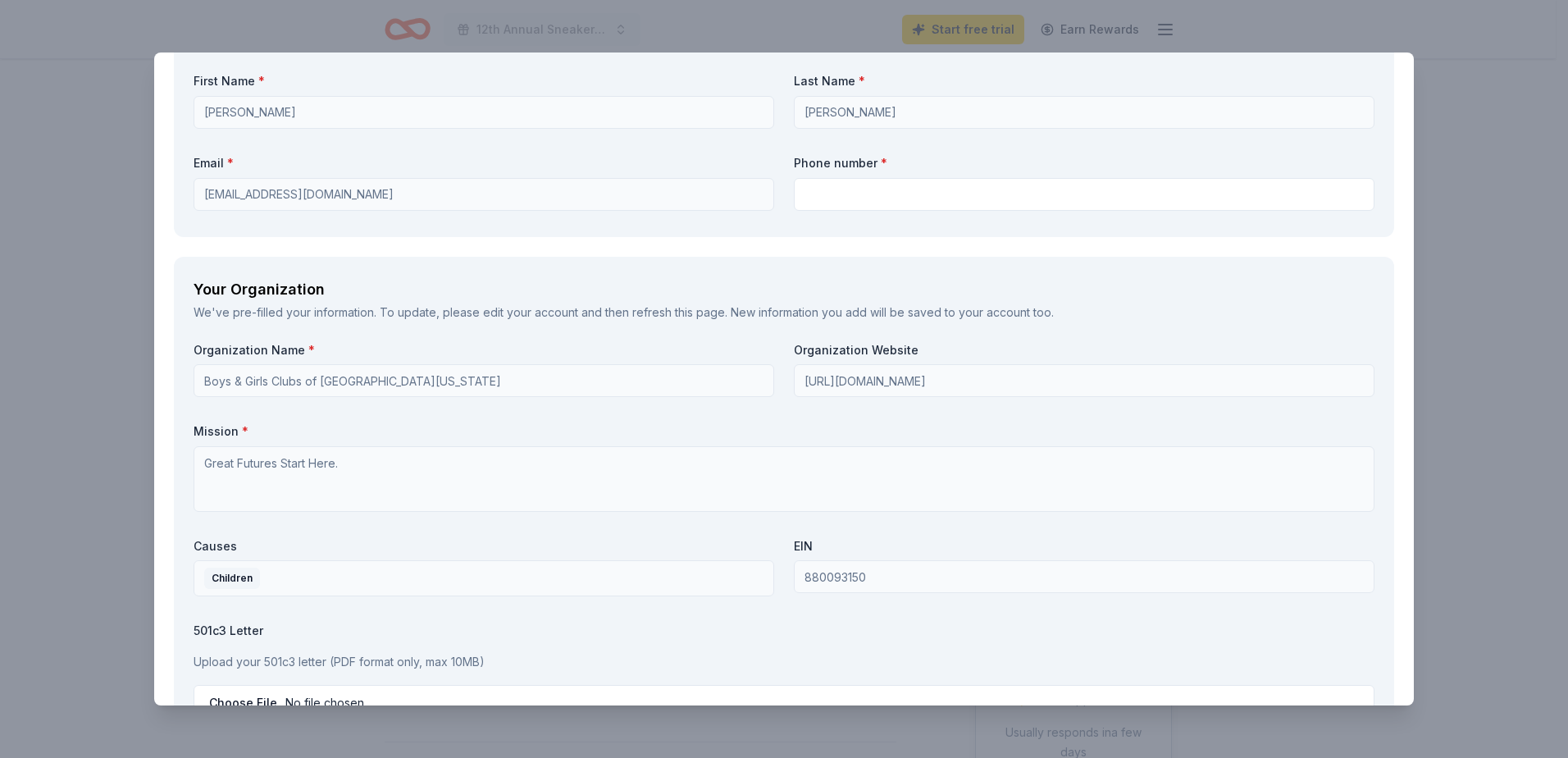
type textarea "The Sneaker Ball Gala is one of BGCSNV’s premier annual fundraising events, bri…"
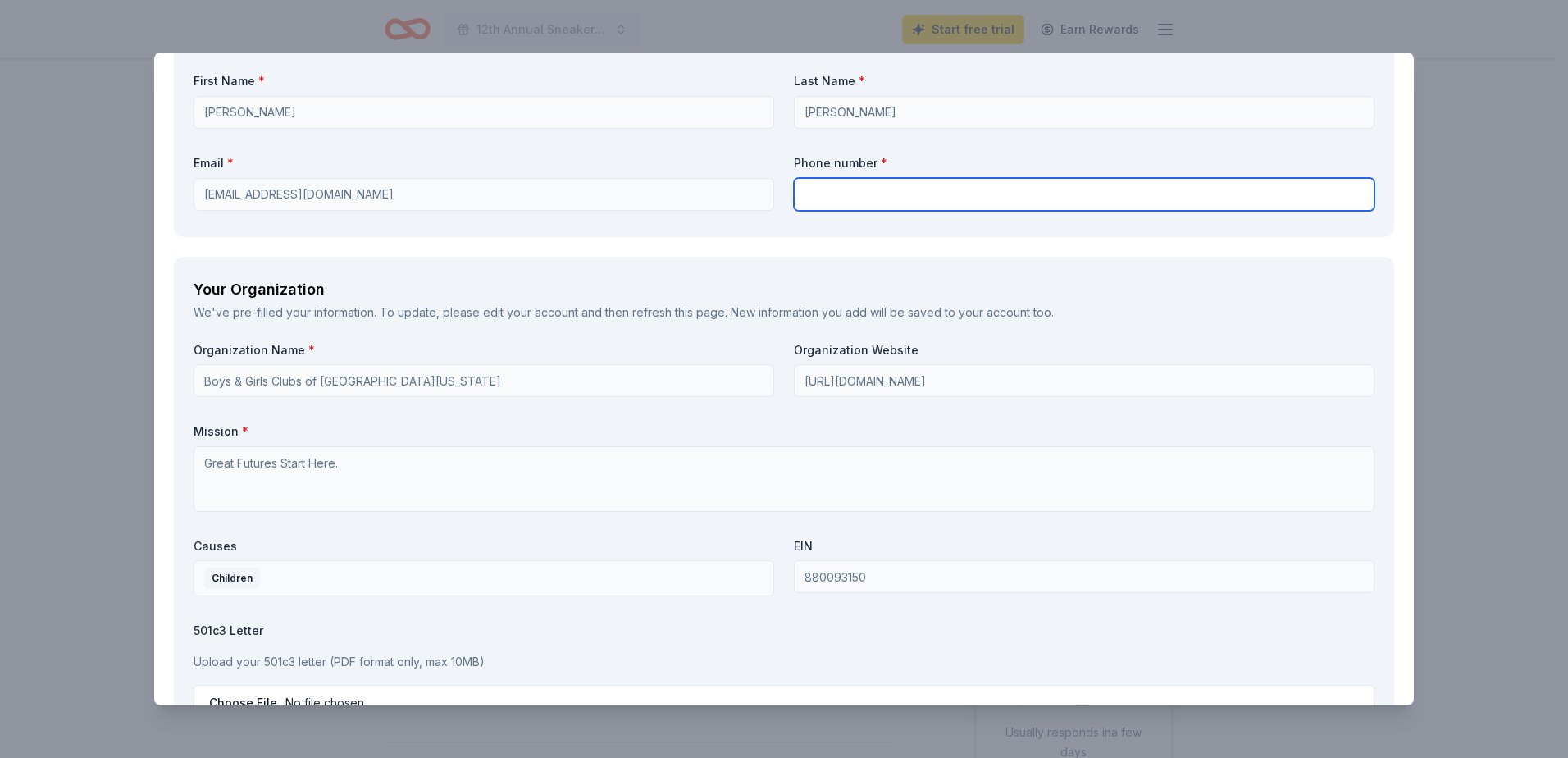
click at [910, 188] on input "text" at bounding box center [1085, 194] width 581 height 33
type input "7025051789"
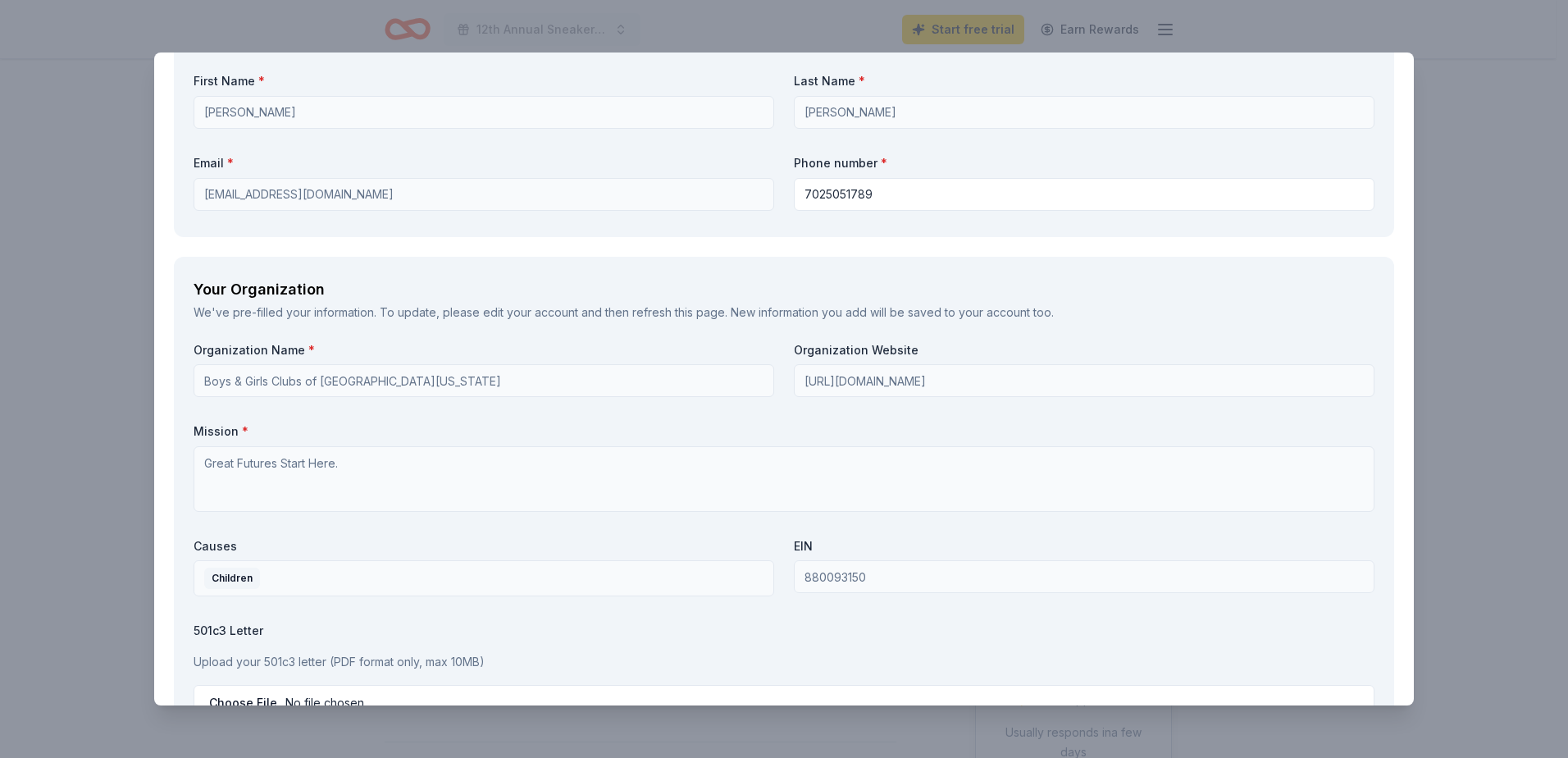
click at [770, 430] on label "Mission *" at bounding box center [784, 431] width 1181 height 16
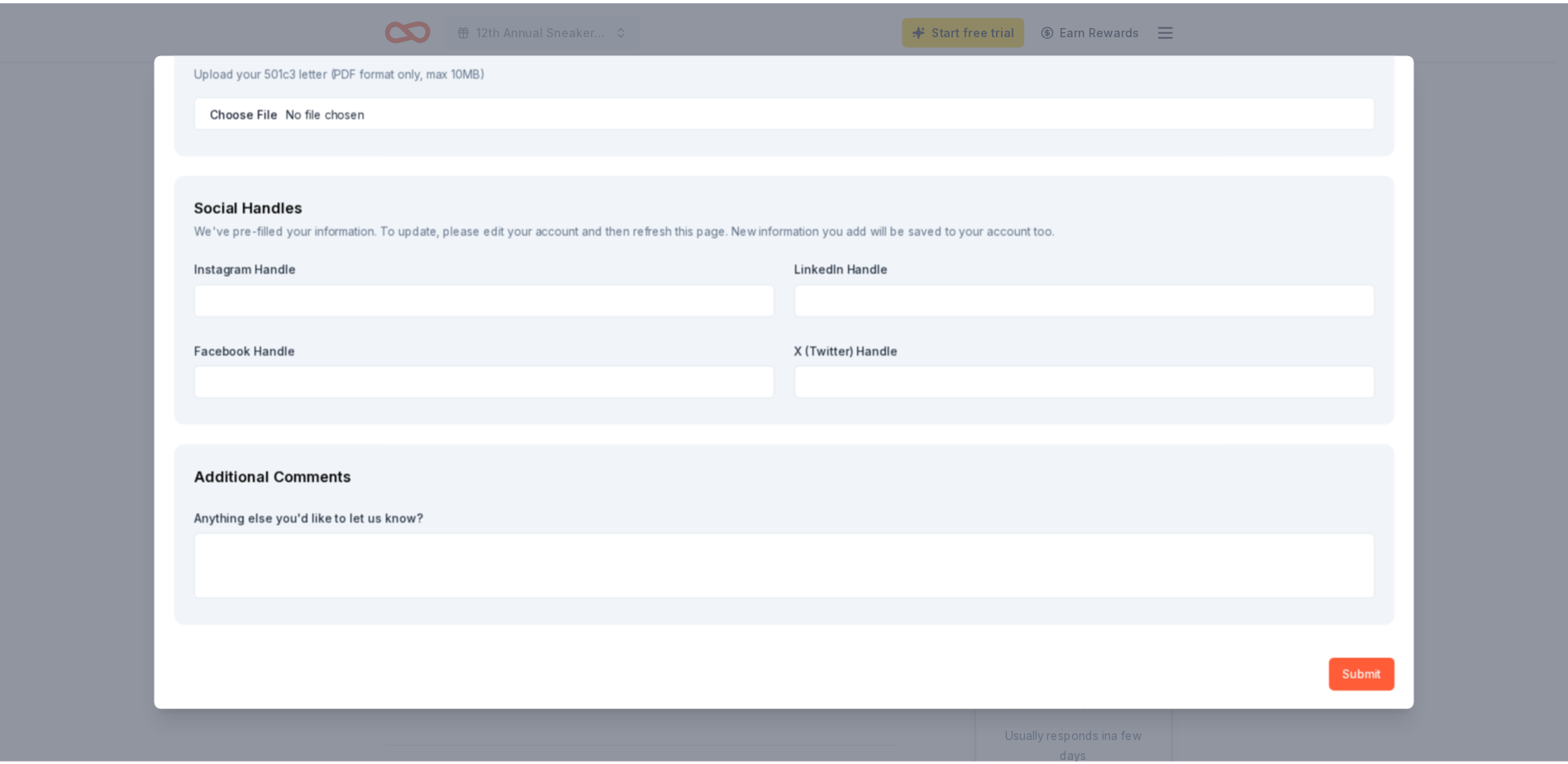
scroll to position [2003, 0]
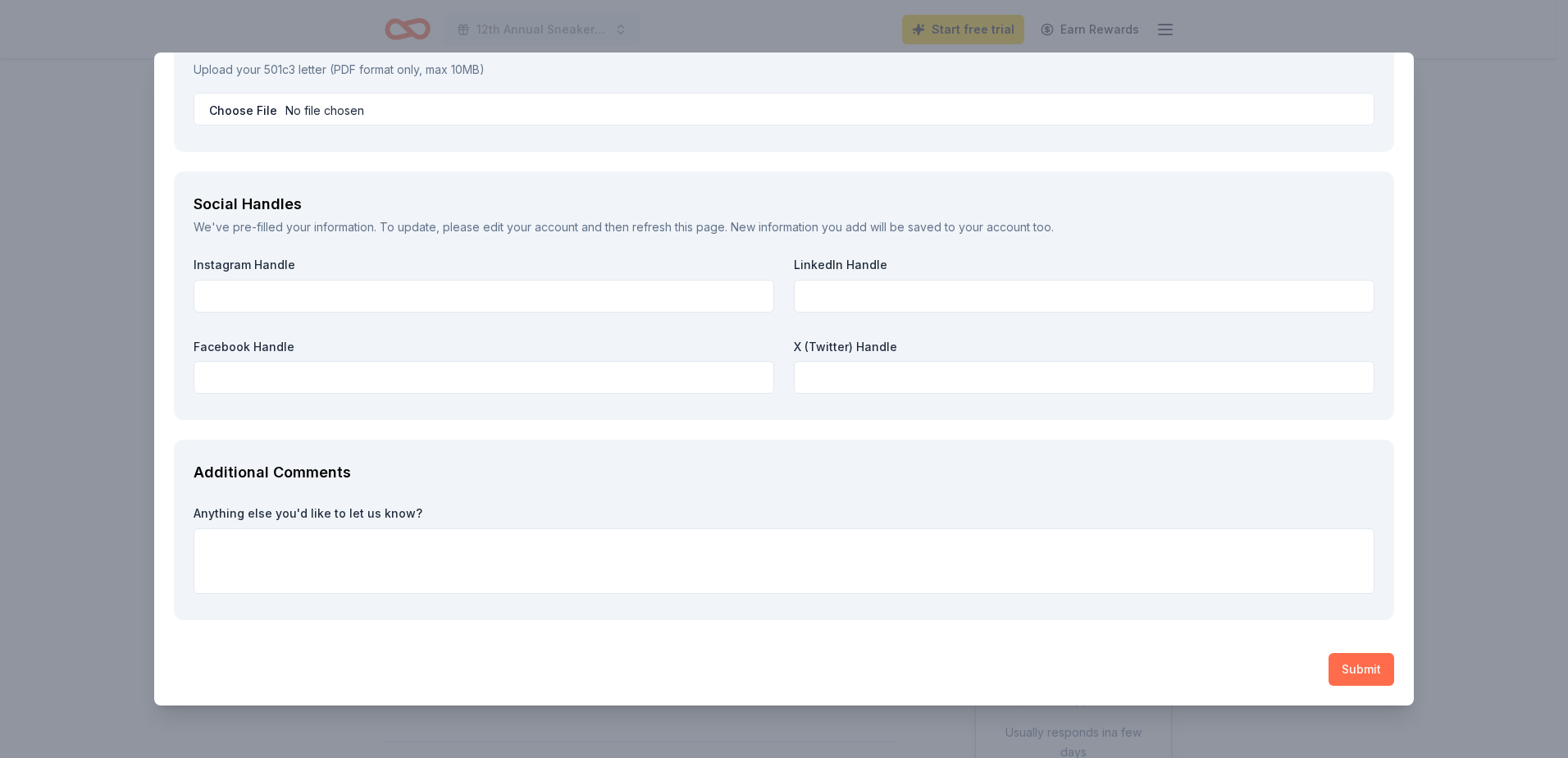
click at [1339, 667] on button "Submit" at bounding box center [1362, 669] width 66 height 33
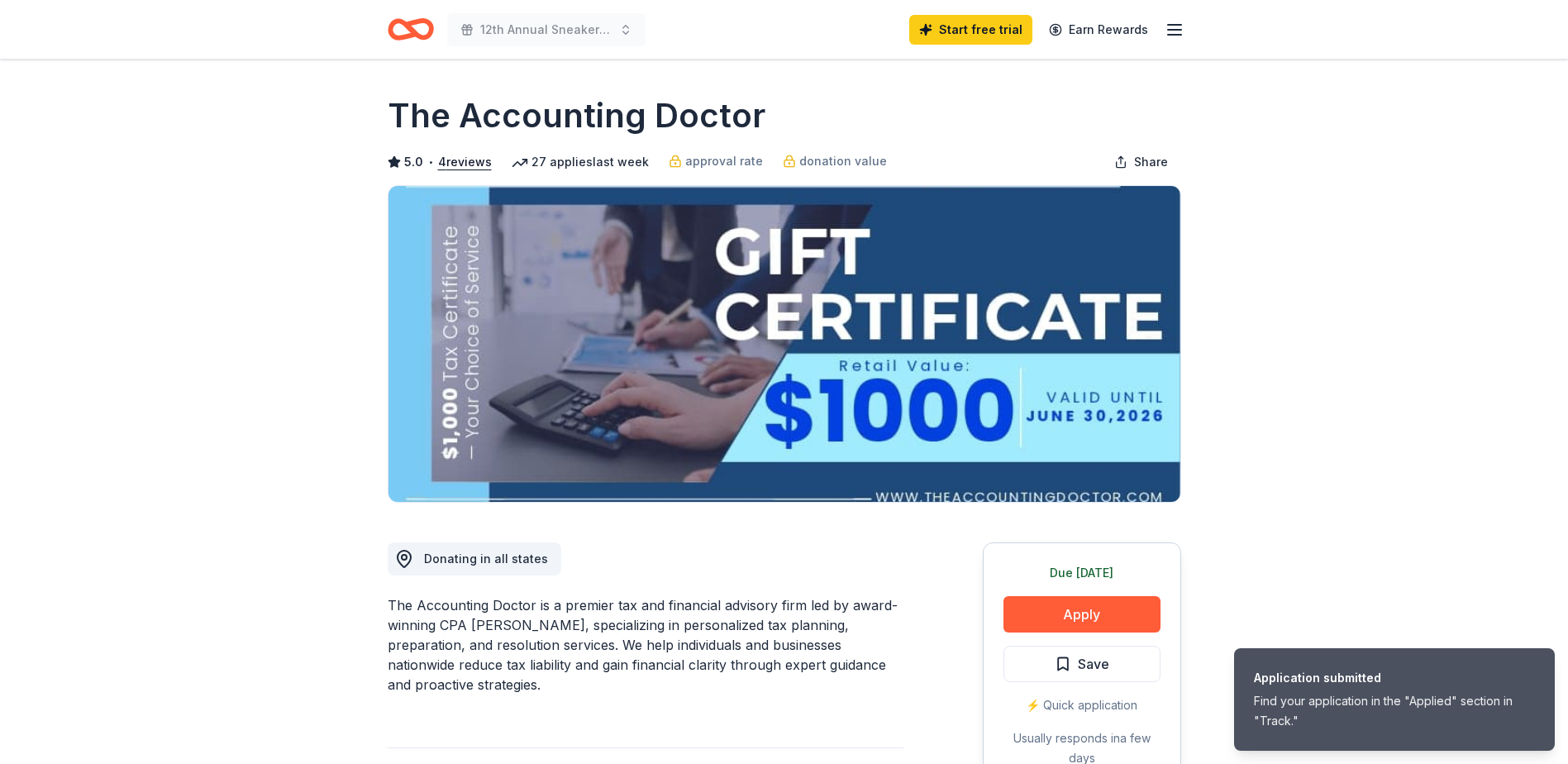
click at [1182, 38] on icon "button" at bounding box center [1175, 30] width 20 height 20
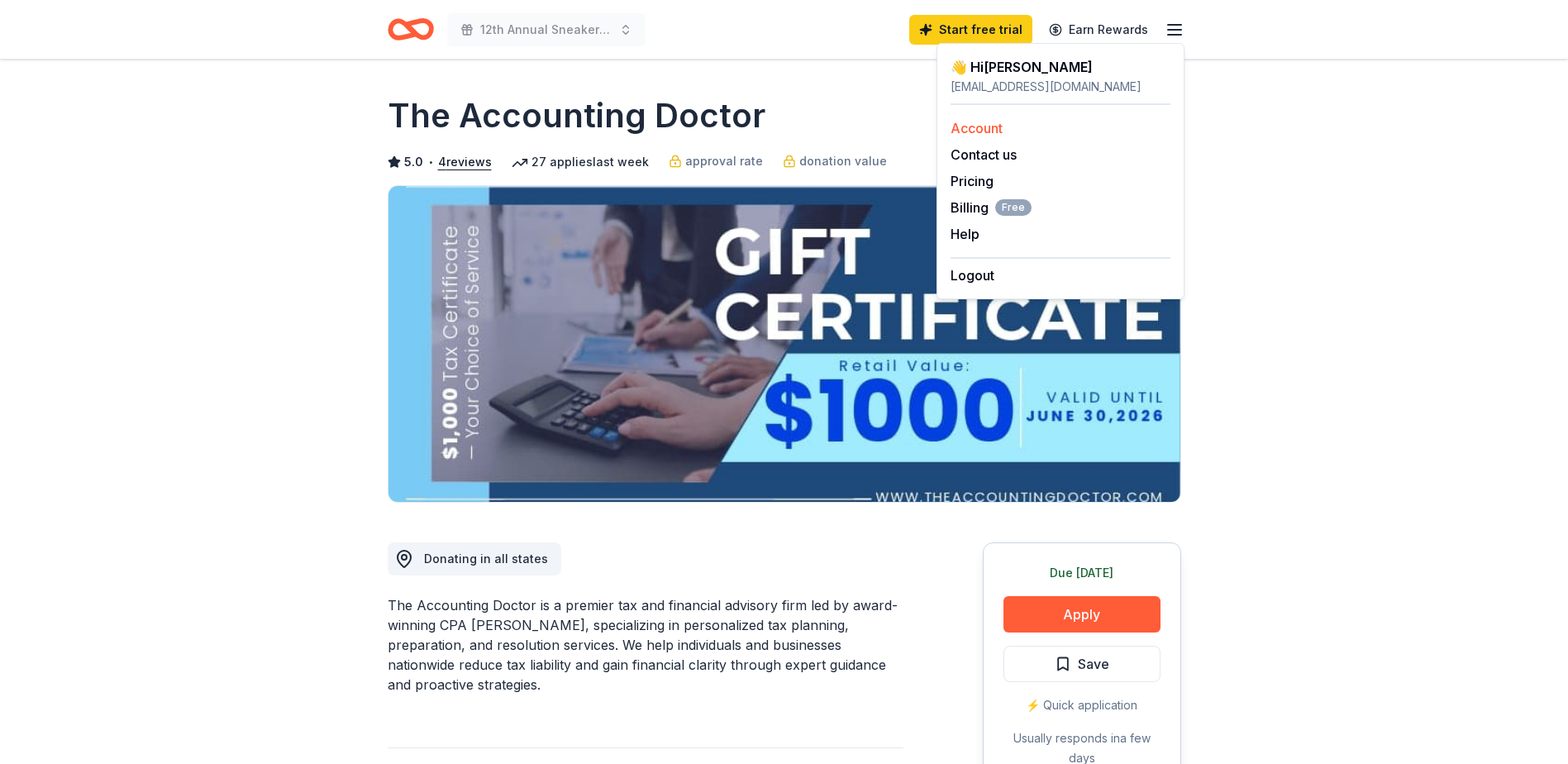
click at [1025, 134] on div "Account" at bounding box center [1061, 128] width 220 height 20
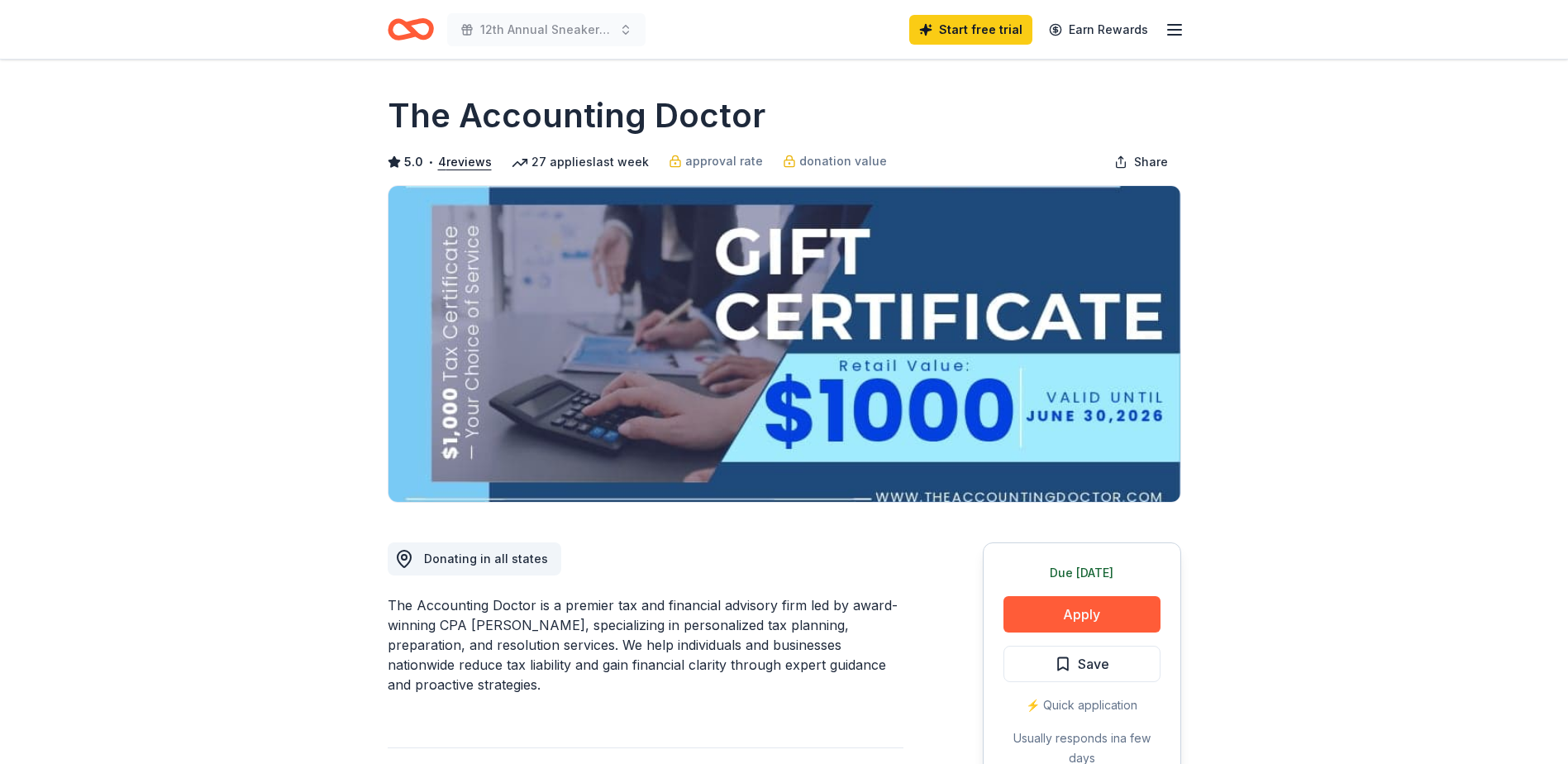
click at [1170, 26] on icon "button" at bounding box center [1175, 30] width 20 height 20
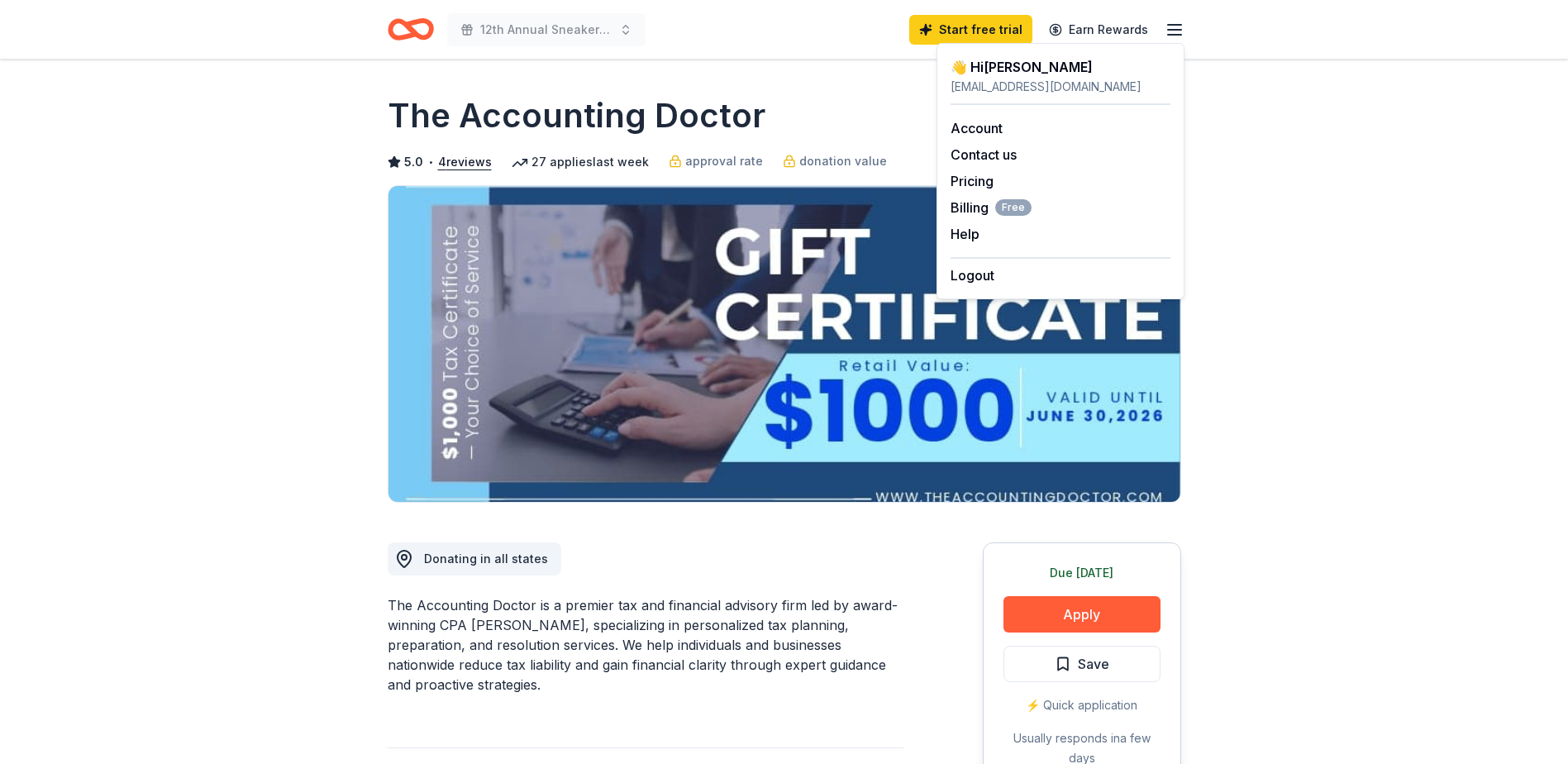
click at [997, 117] on div "Account Contact us Pricing Billing Free Help Earn rewards" at bounding box center [1061, 181] width 220 height 152
click at [990, 132] on link "Account" at bounding box center [977, 128] width 52 height 16
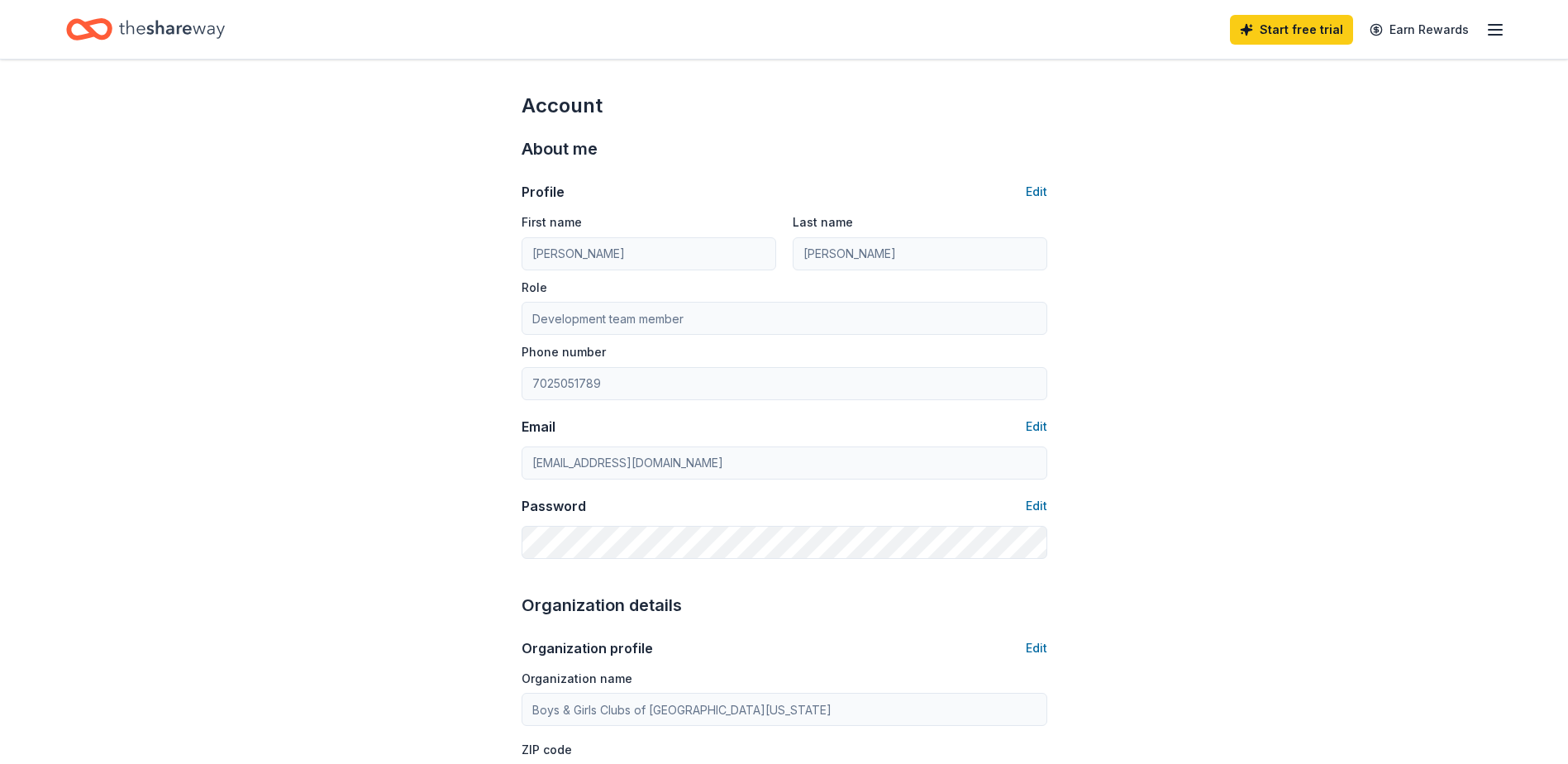
click at [179, 39] on icon "Home" at bounding box center [172, 30] width 106 height 34
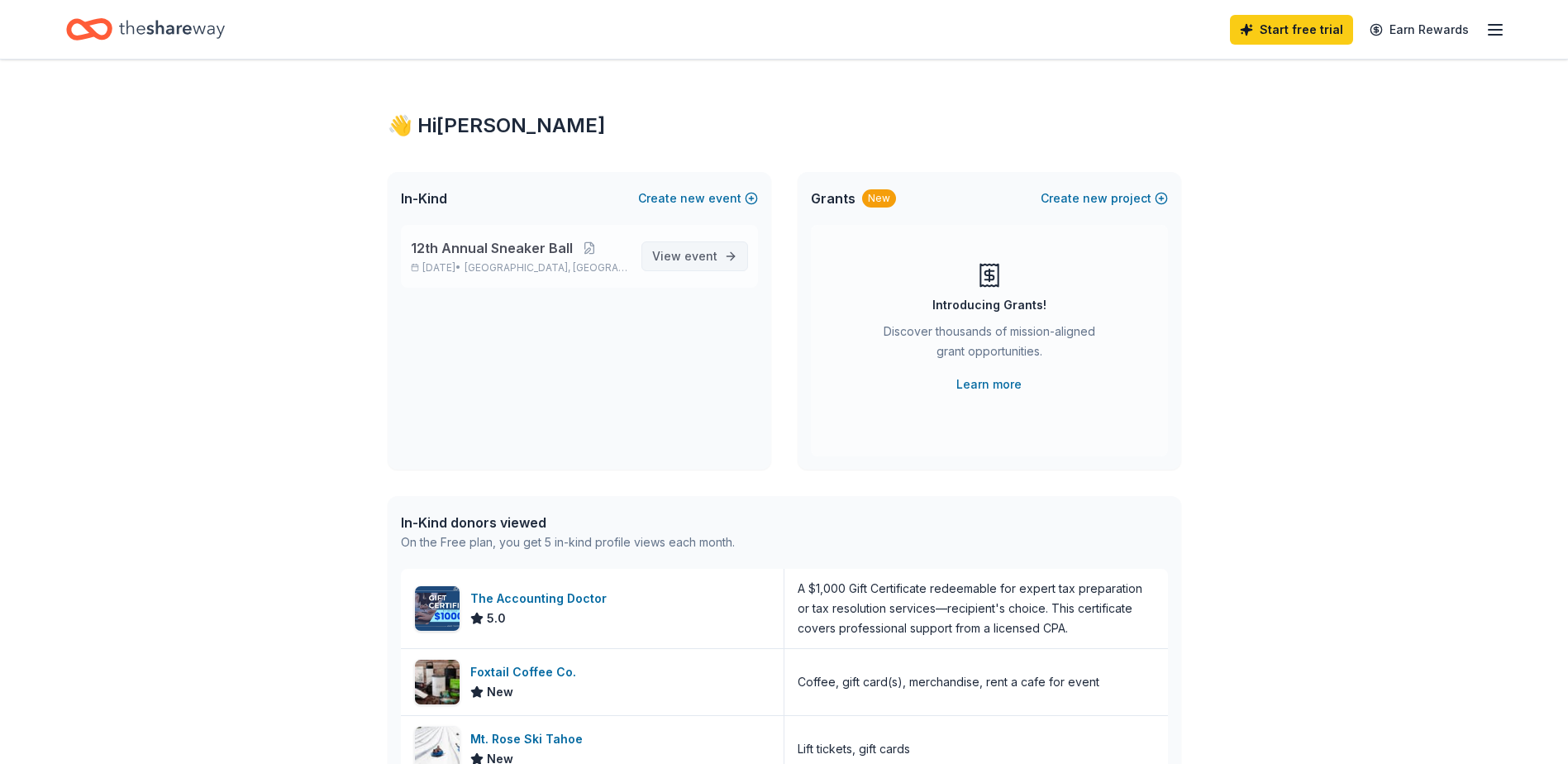
click at [666, 265] on span "View event" at bounding box center [684, 256] width 65 height 20
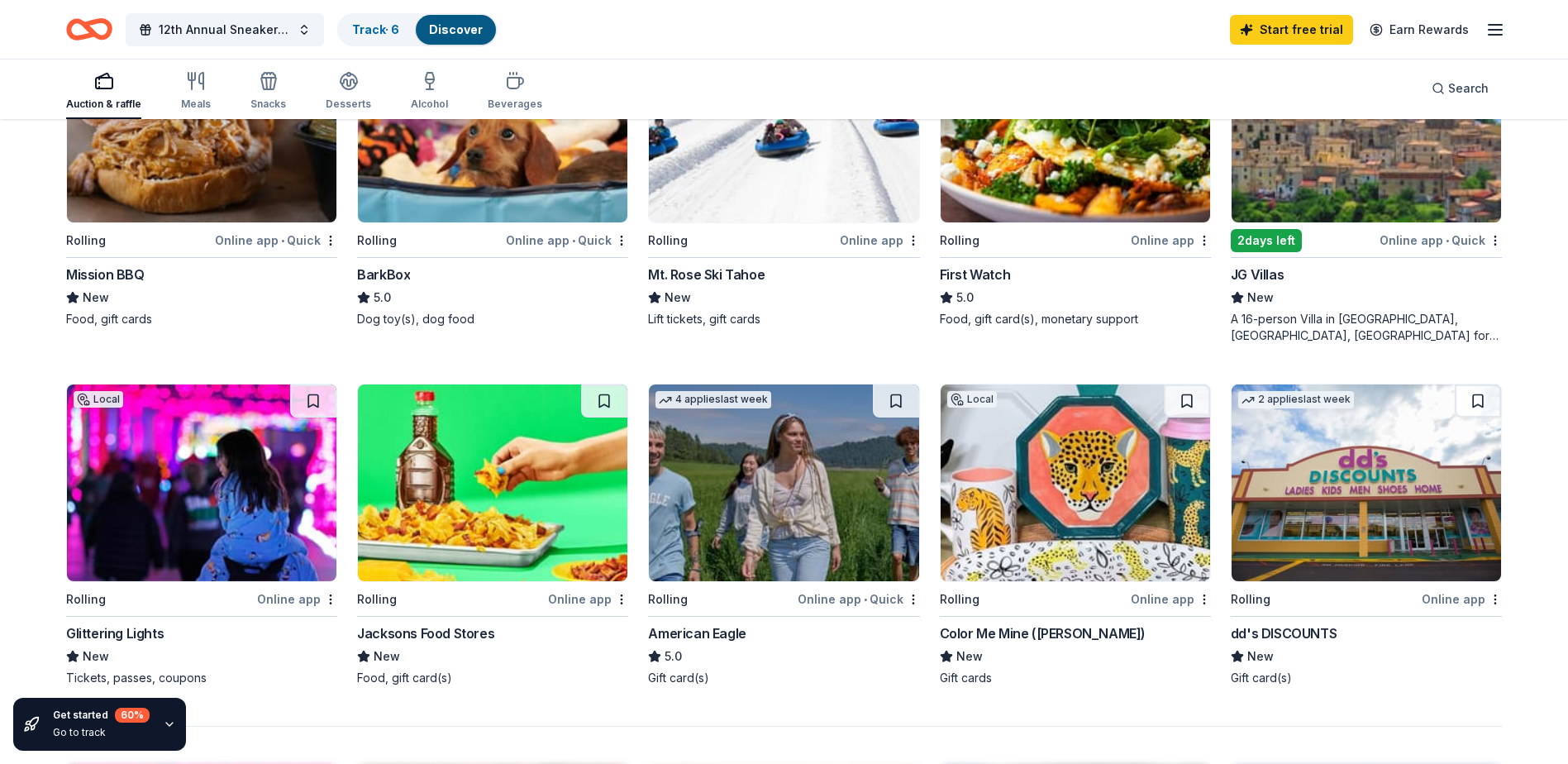
scroll to position [1075, 0]
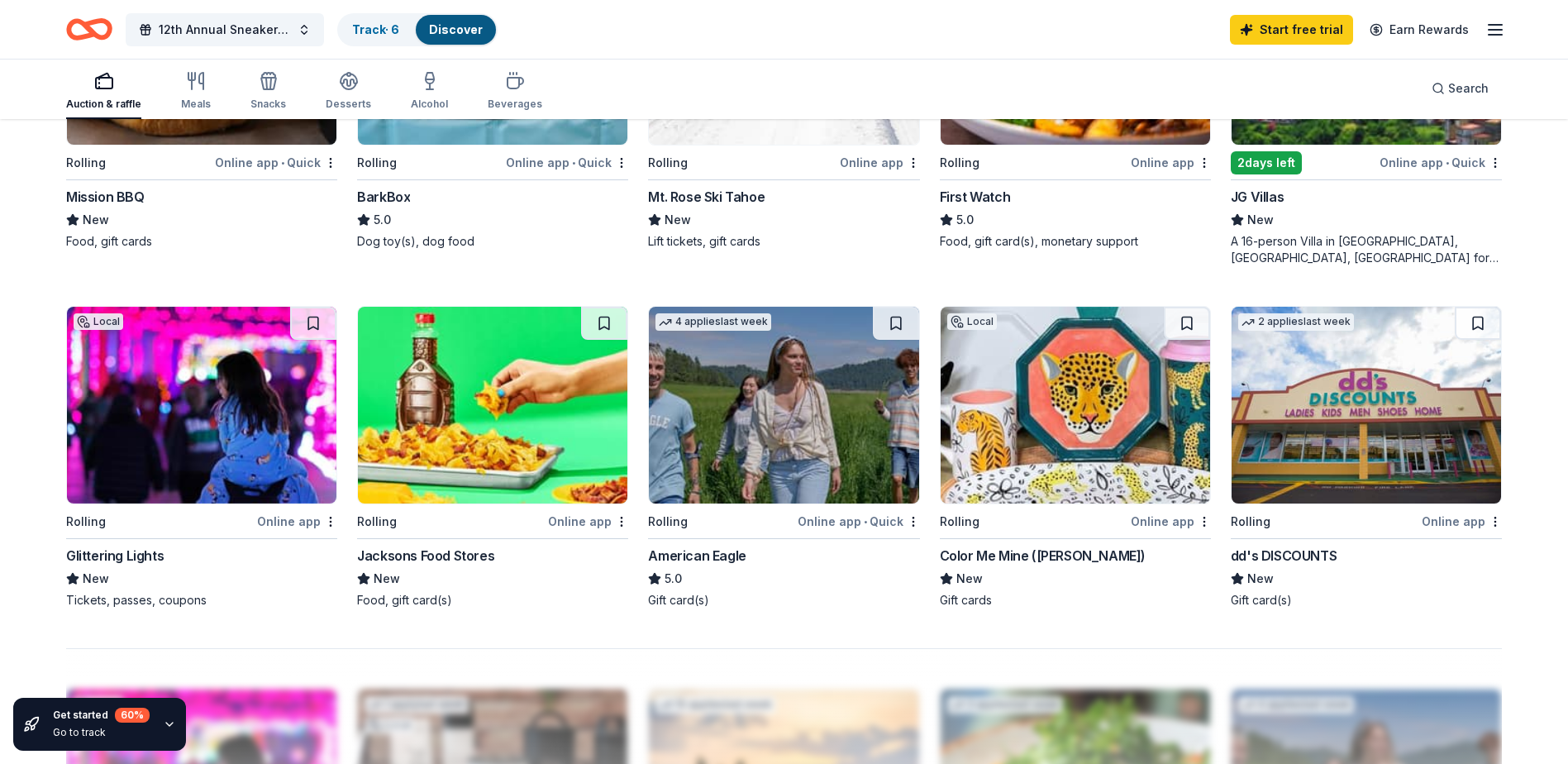
click at [696, 391] on img at bounding box center [784, 406] width 270 height 197
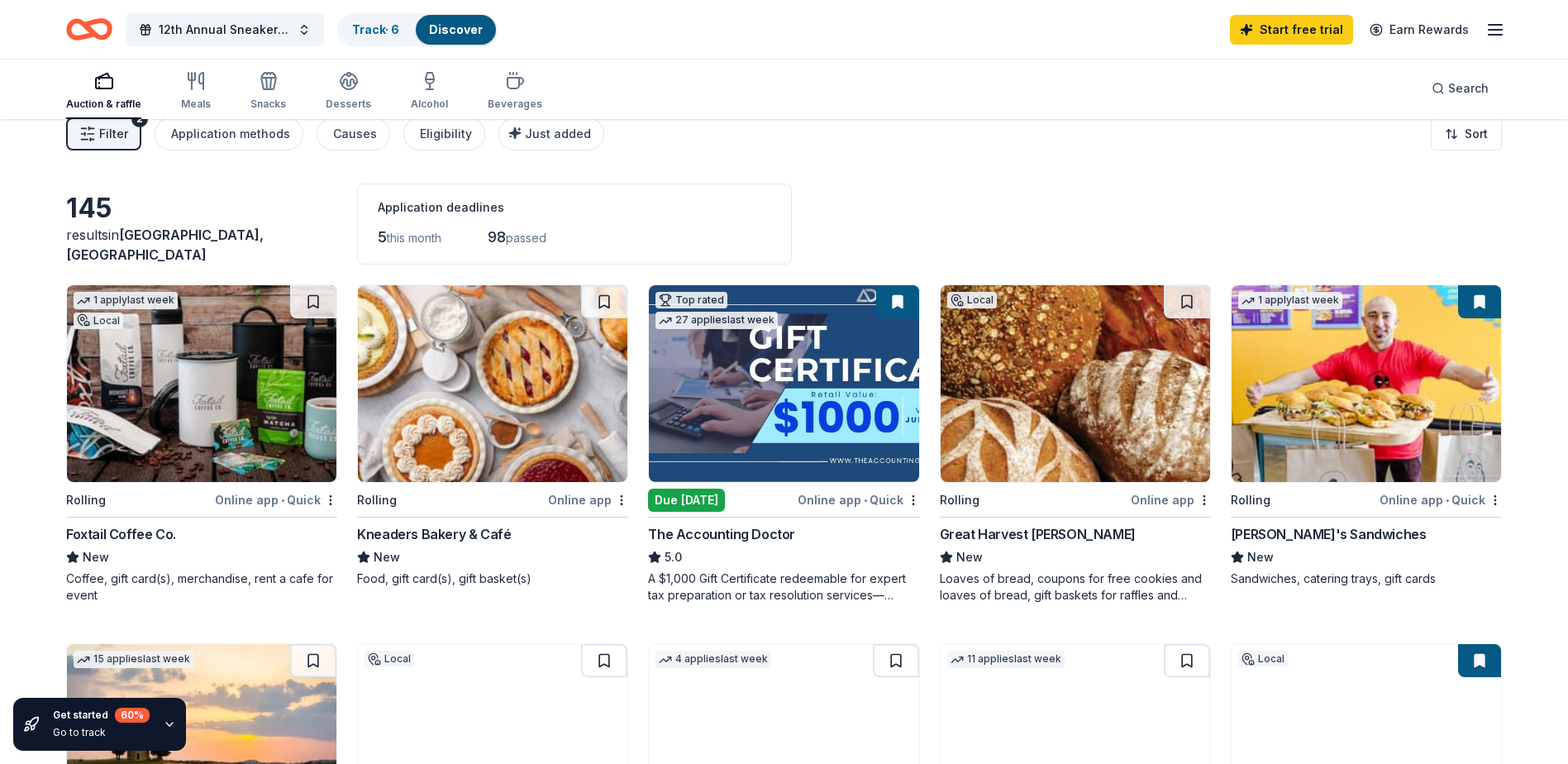
scroll to position [0, 0]
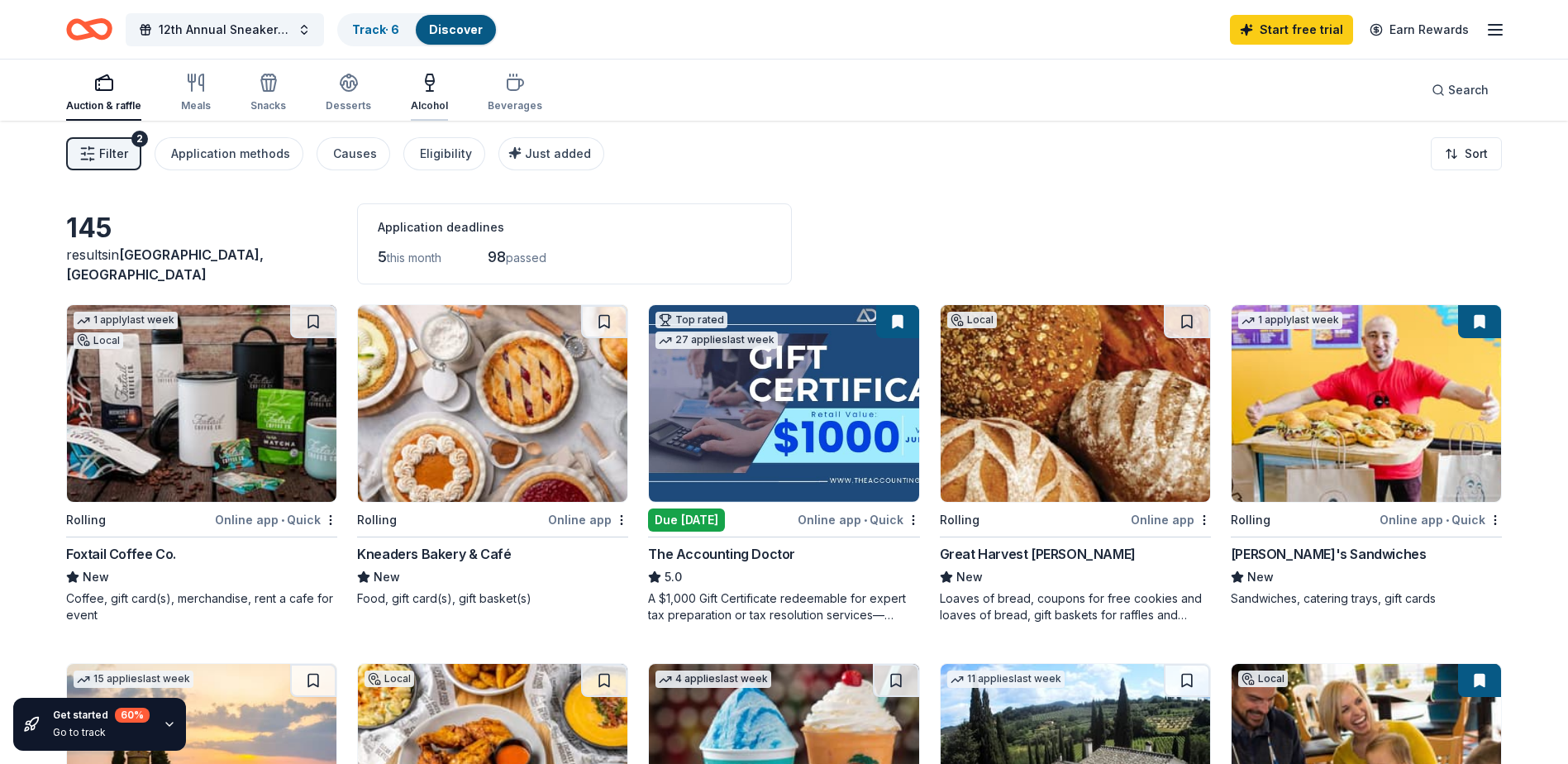
click at [420, 84] on icon "button" at bounding box center [430, 82] width 20 height 20
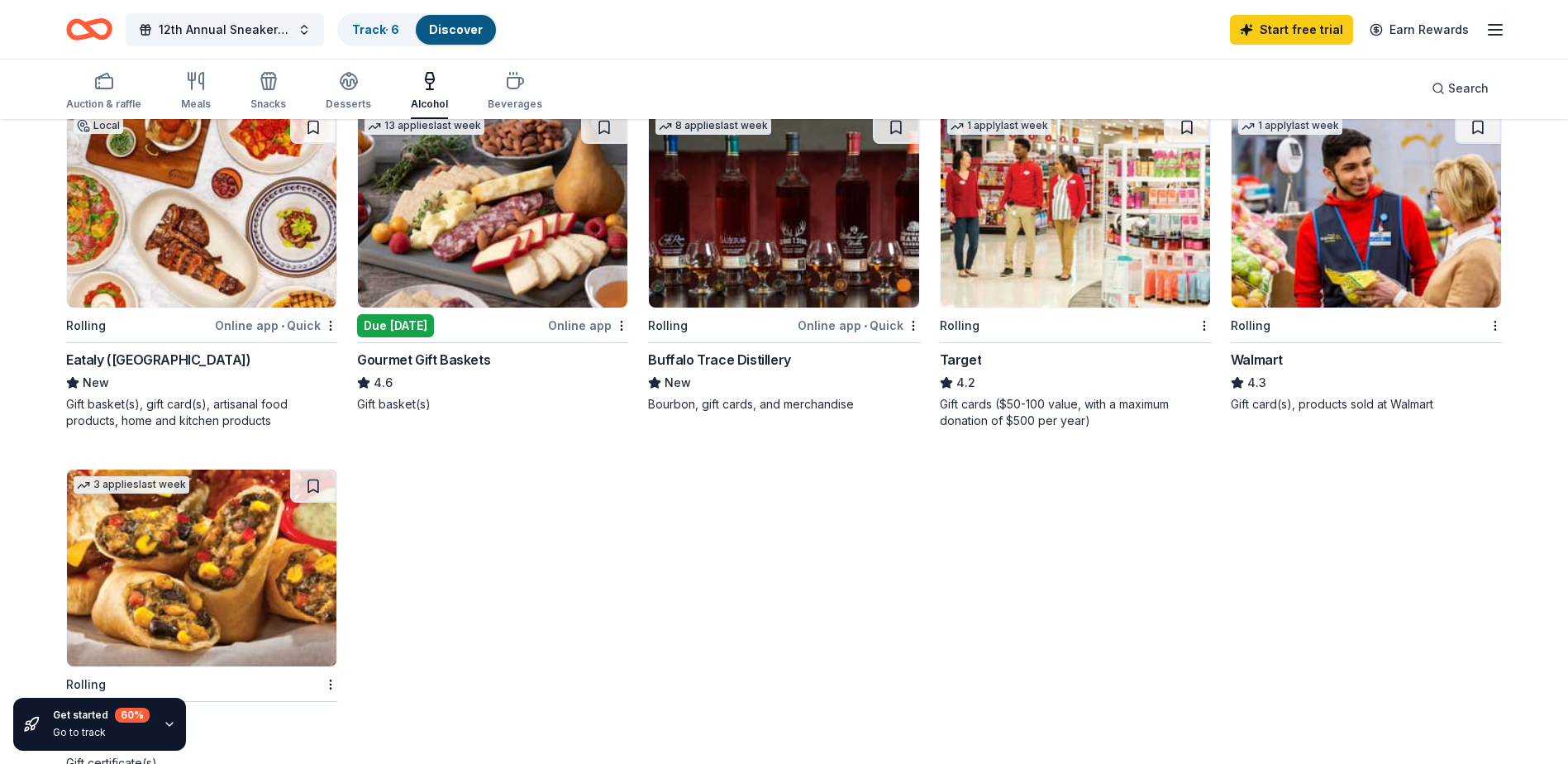
scroll to position [166, 0]
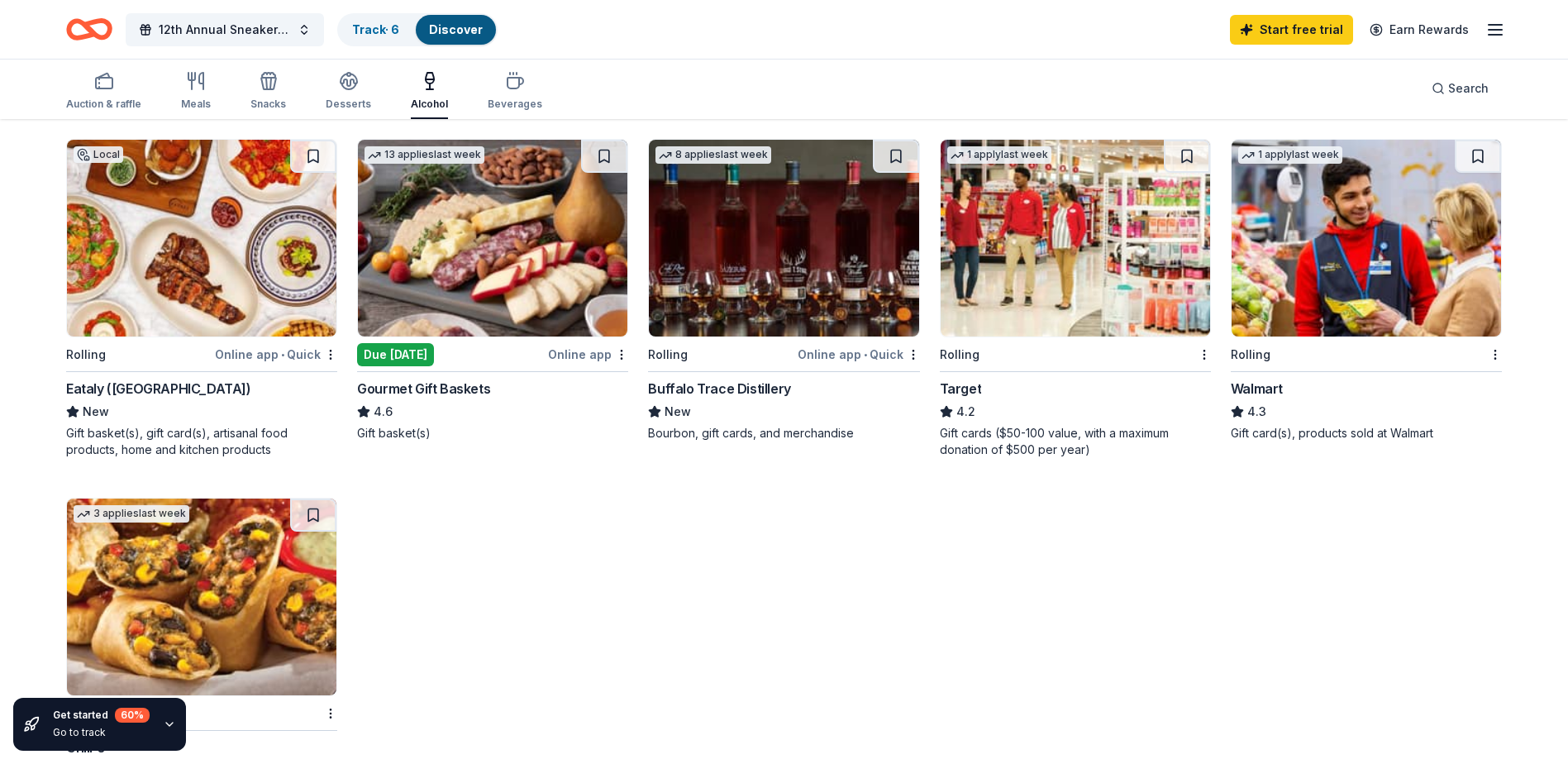
click at [479, 306] on img at bounding box center [493, 238] width 270 height 197
click at [811, 221] on img at bounding box center [784, 238] width 270 height 197
click at [1278, 246] on img at bounding box center [1367, 238] width 270 height 197
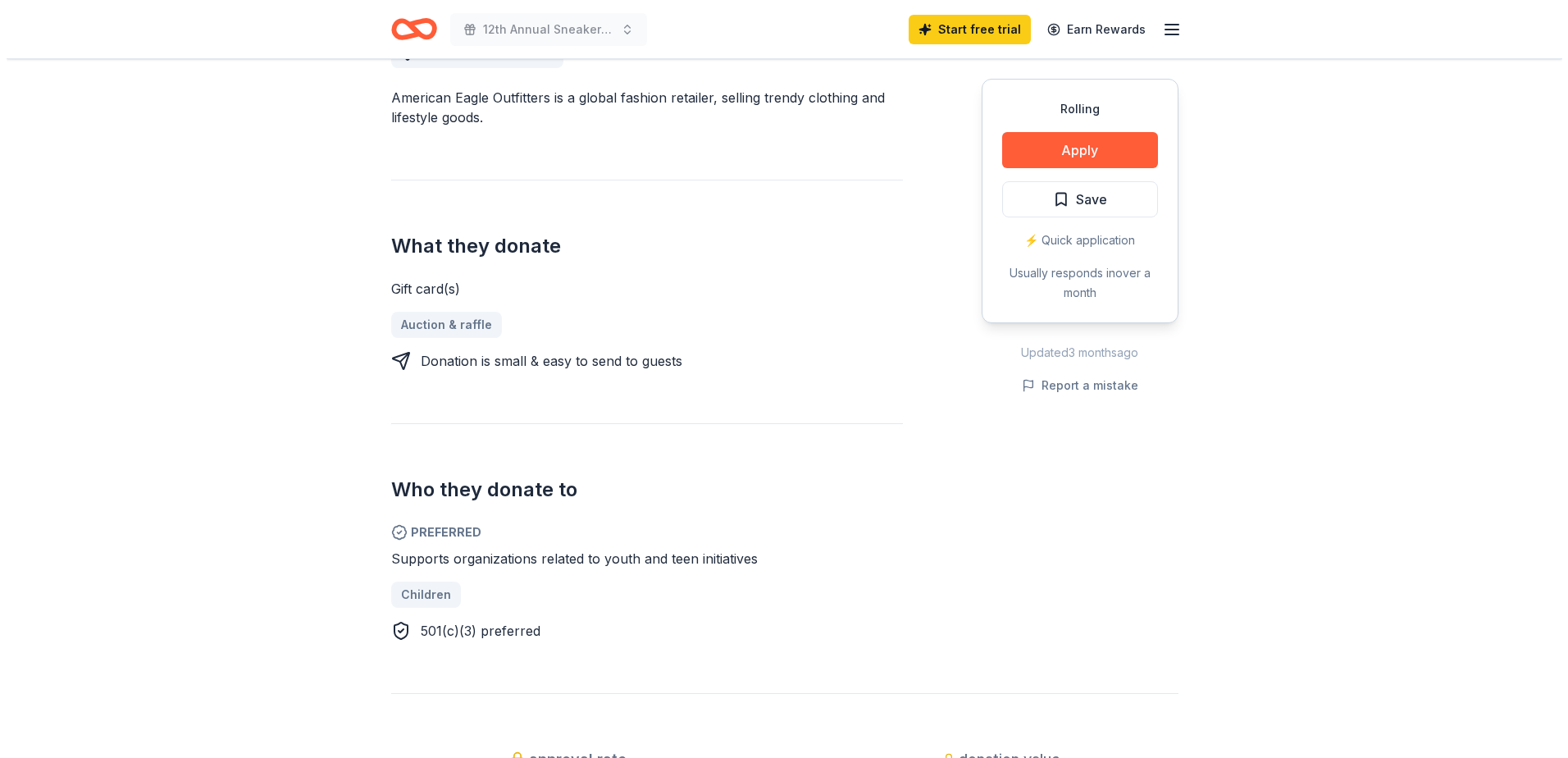
scroll to position [574, 0]
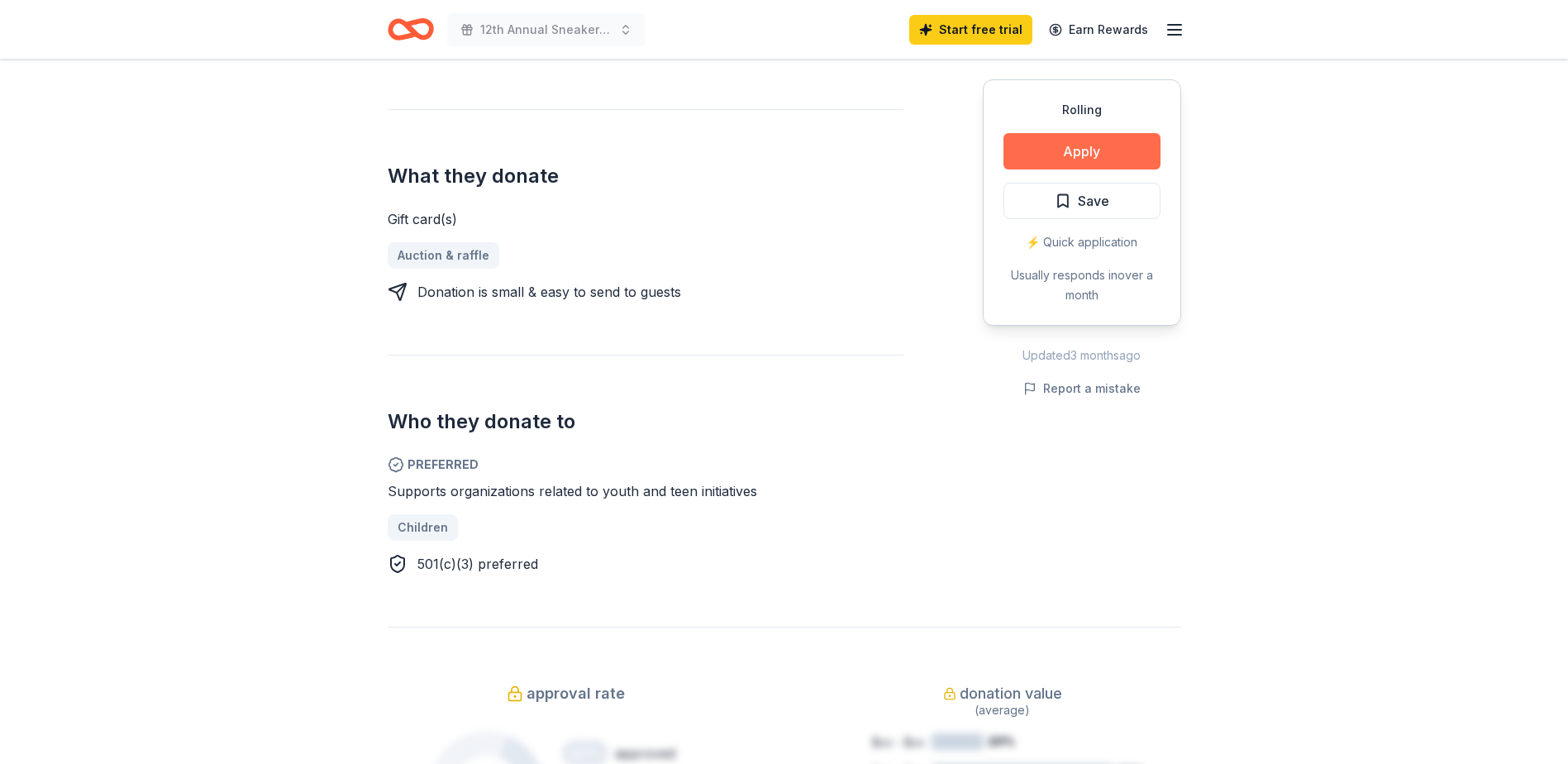
click at [1057, 153] on button "Apply" at bounding box center [1082, 151] width 157 height 37
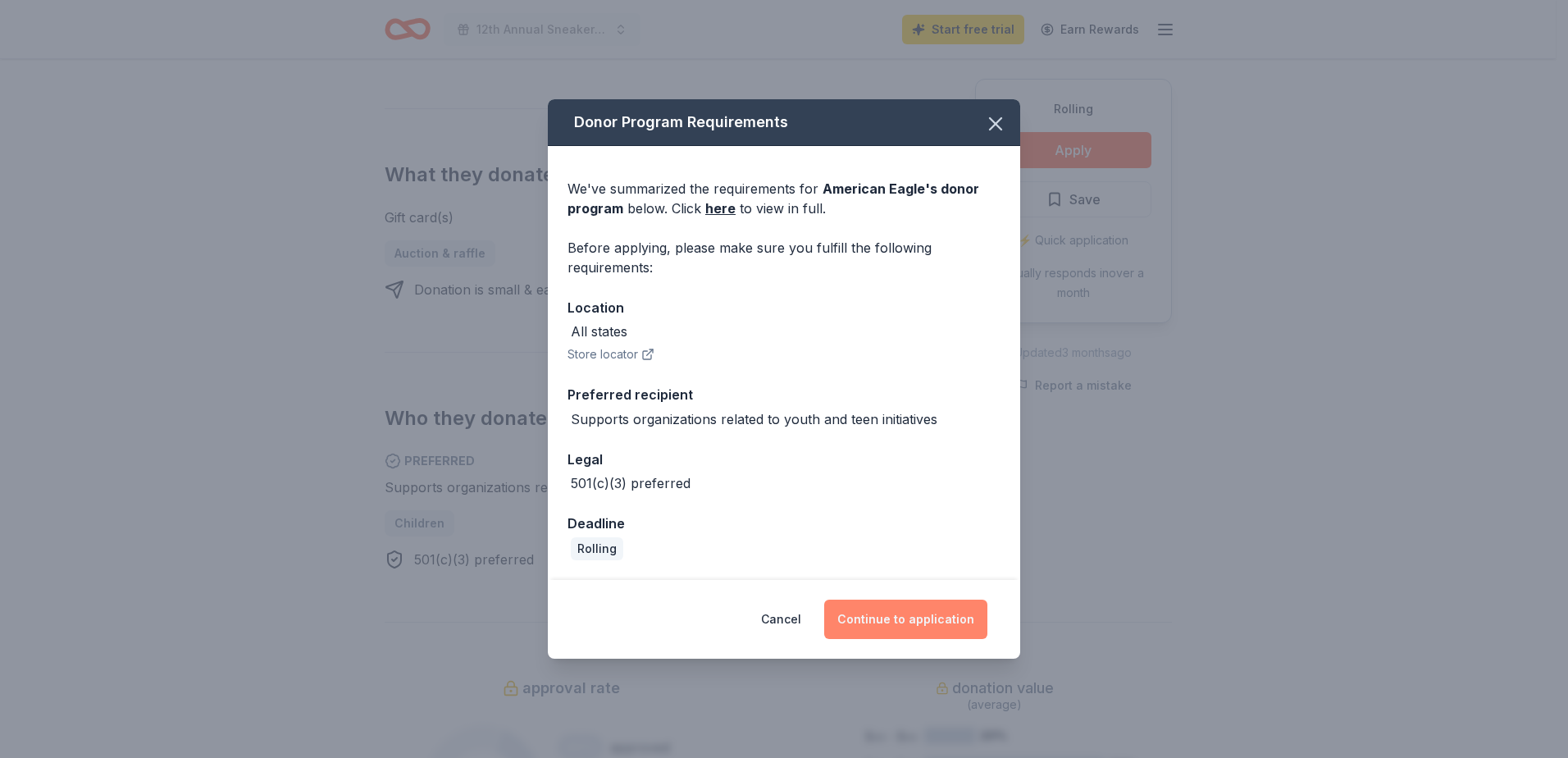
click at [865, 615] on button "Continue to application" at bounding box center [906, 619] width 163 height 39
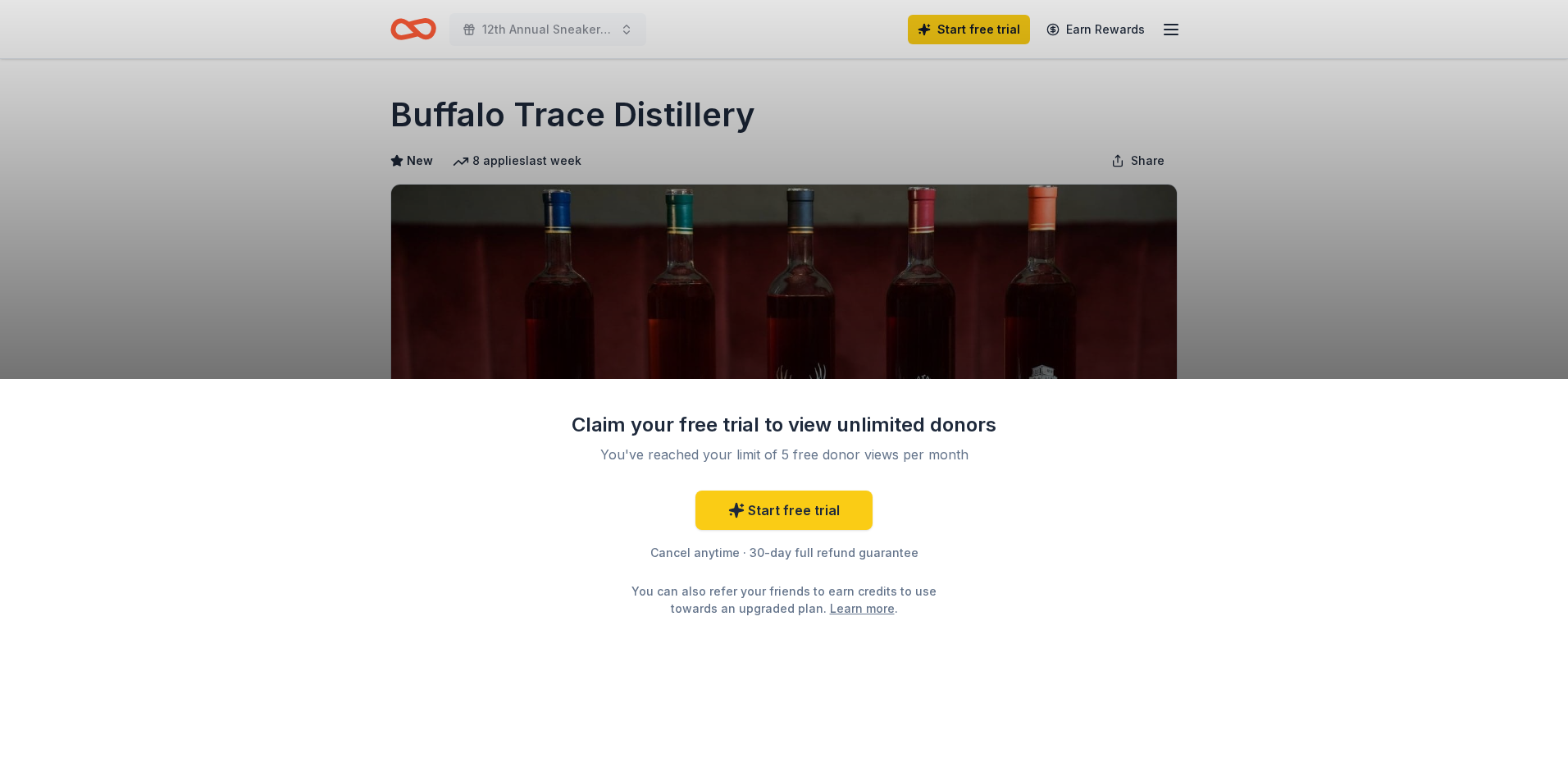
click at [892, 283] on div "Claim your free trial to view unlimited donors You've reached your limit of 5 f…" at bounding box center [784, 379] width 1568 height 758
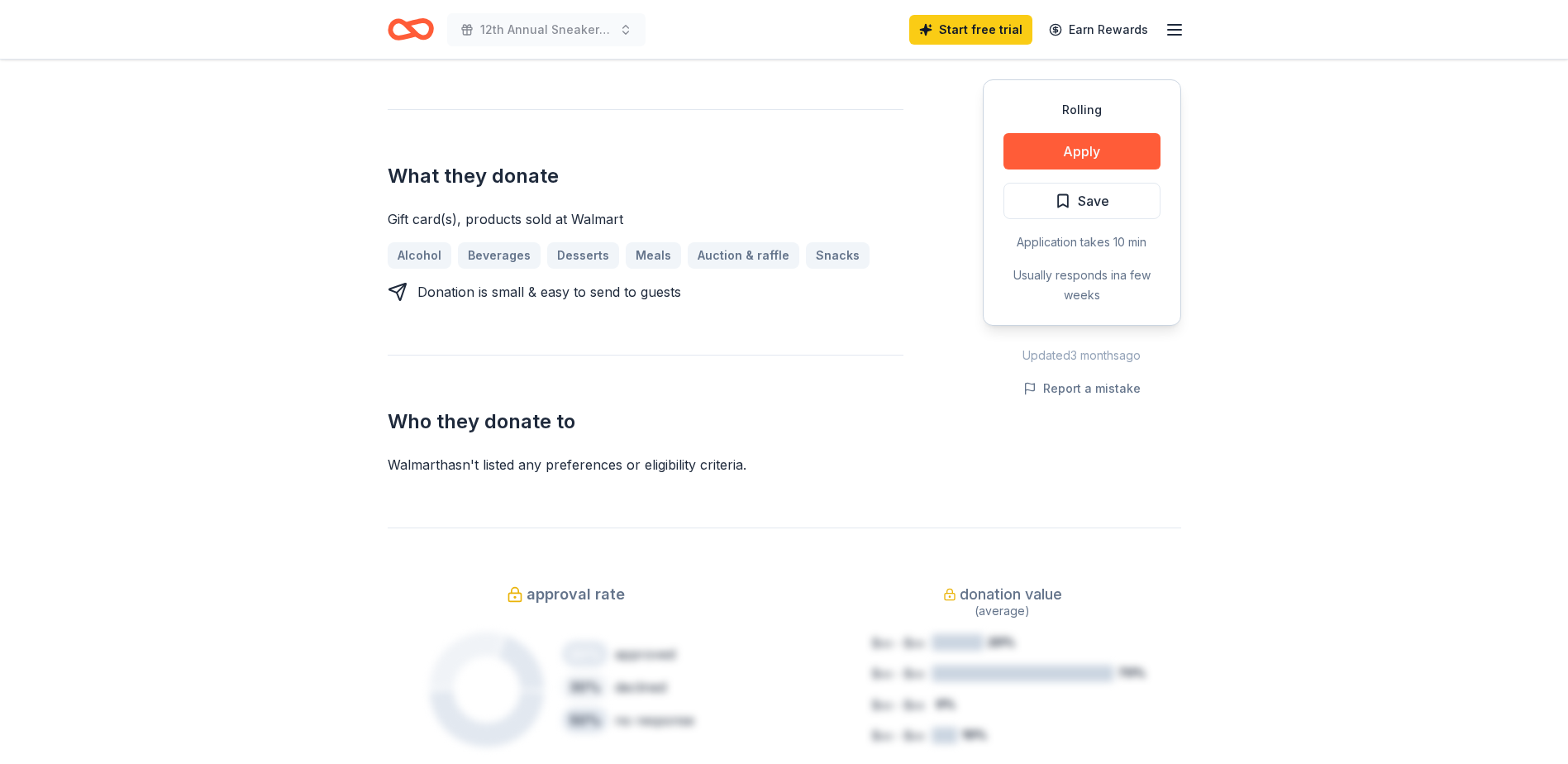
scroll to position [496, 0]
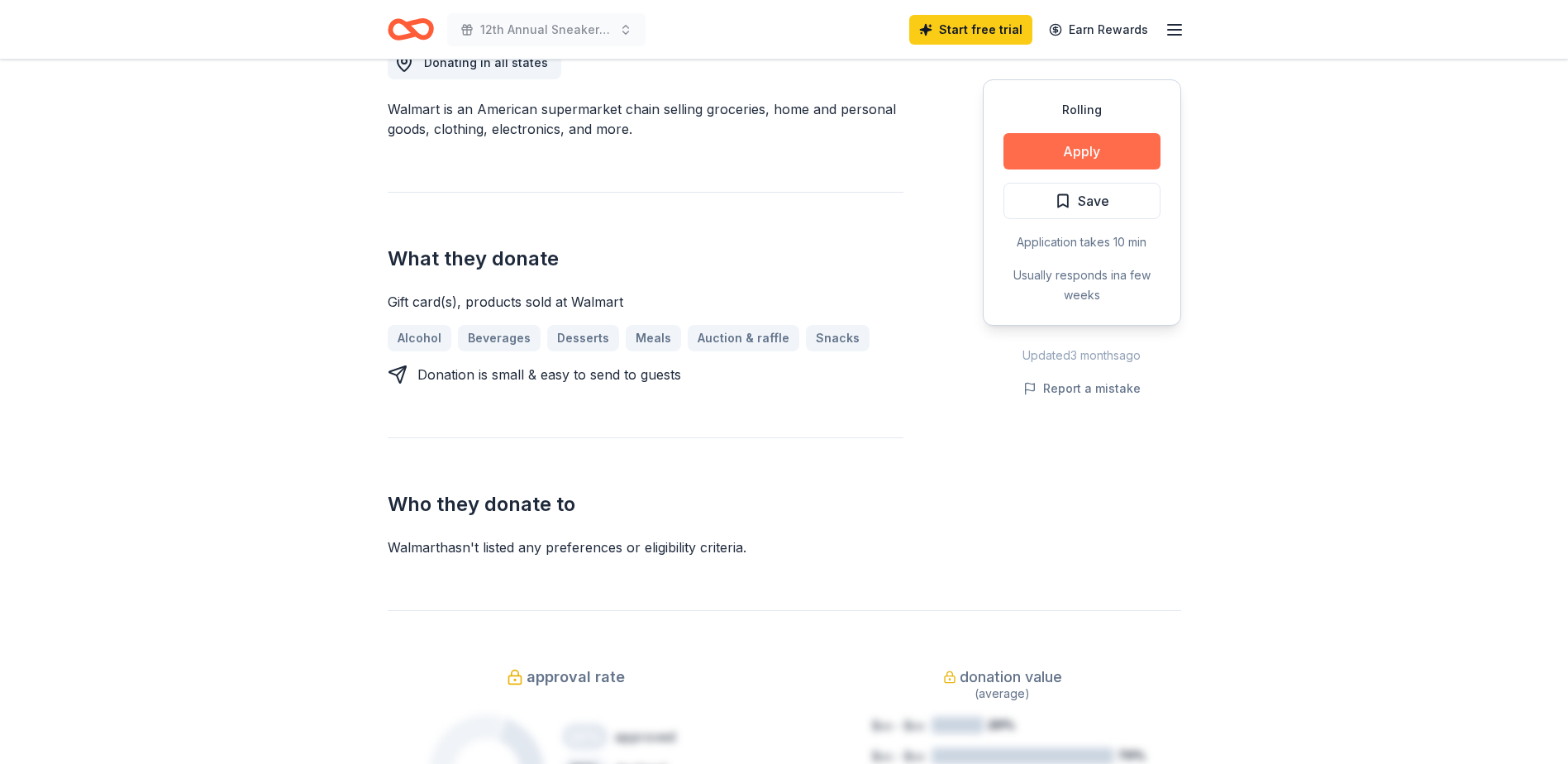
click at [1056, 150] on button "Apply" at bounding box center [1082, 151] width 157 height 37
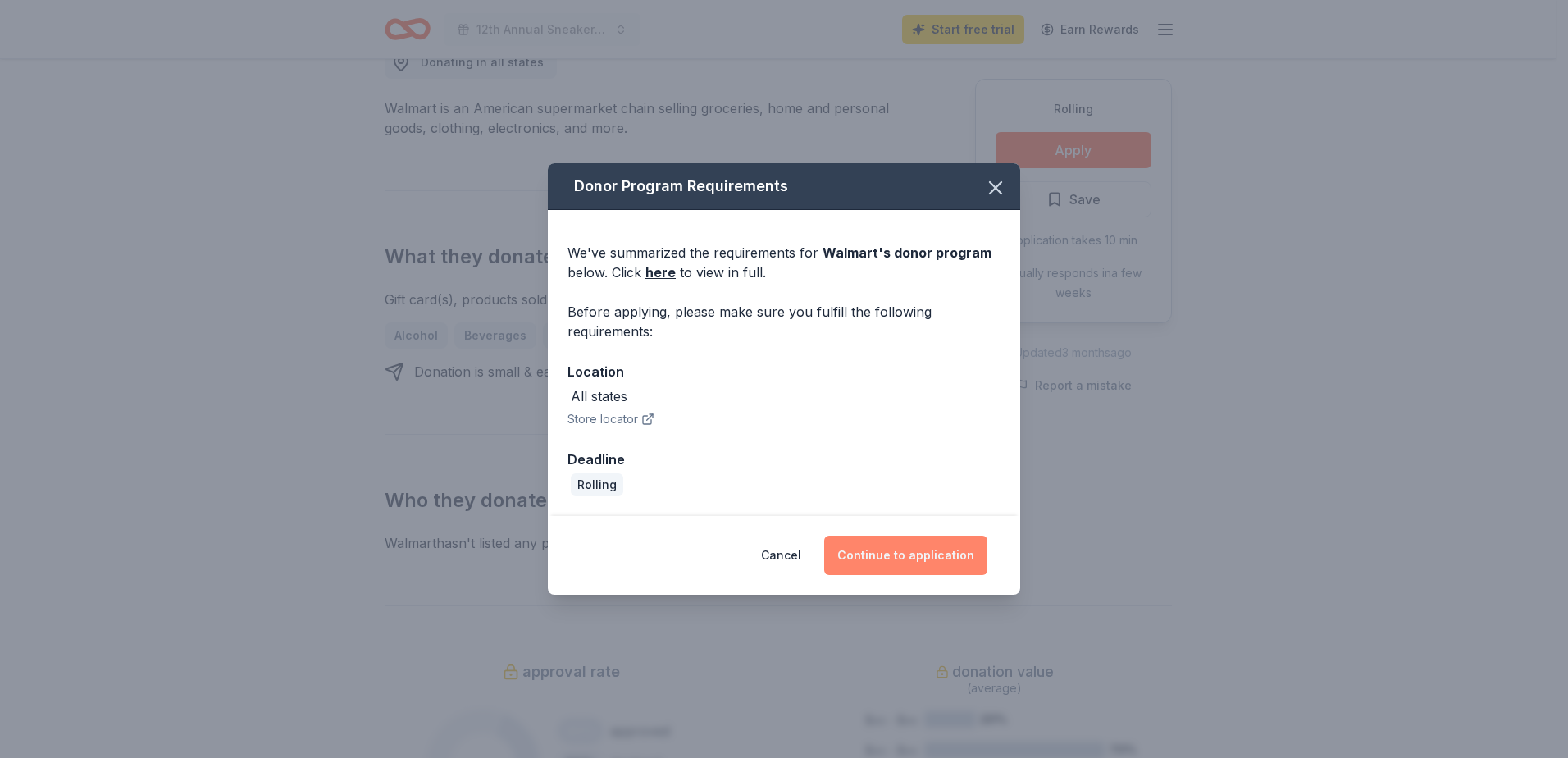
click at [919, 562] on button "Continue to application" at bounding box center [906, 555] width 163 height 39
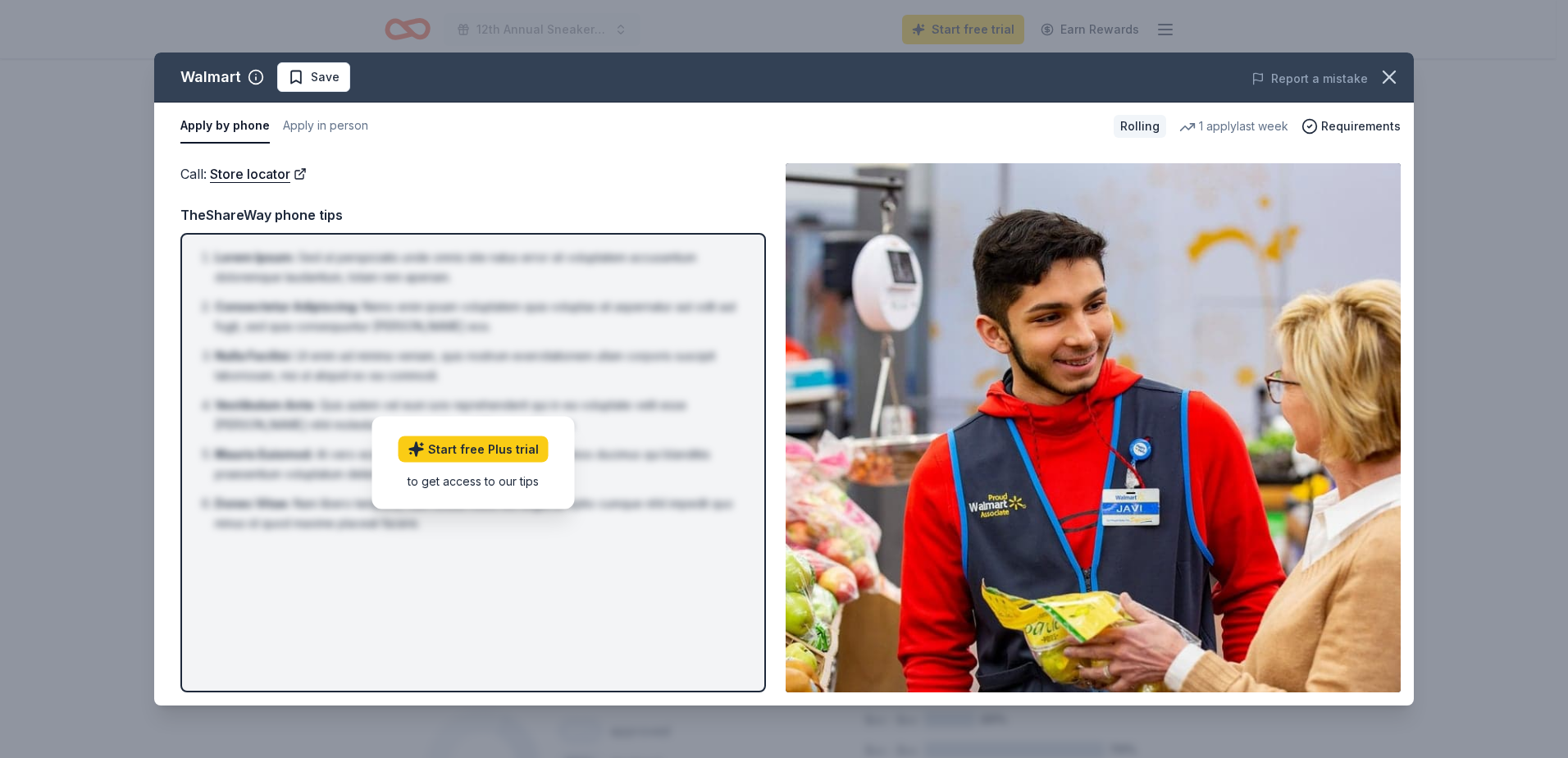
click at [721, 328] on li "Consectetur Adipiscing : Nemo enim ipsam voluptatem quia voluptas sit aspernatu…" at bounding box center [478, 316] width 527 height 39
click at [330, 135] on button "Apply in person" at bounding box center [326, 126] width 85 height 35
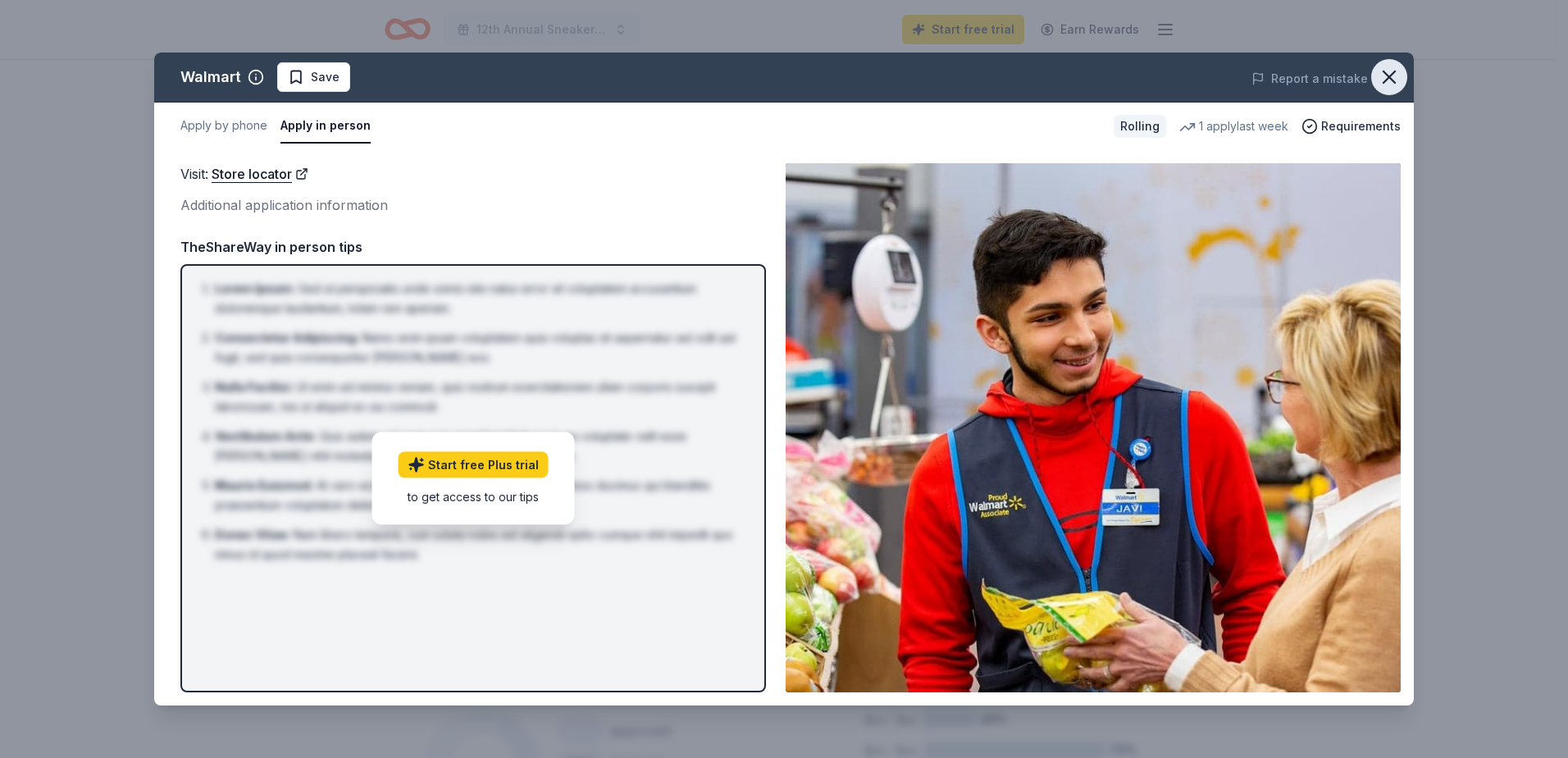
click at [1376, 80] on button "button" at bounding box center [1389, 76] width 36 height 36
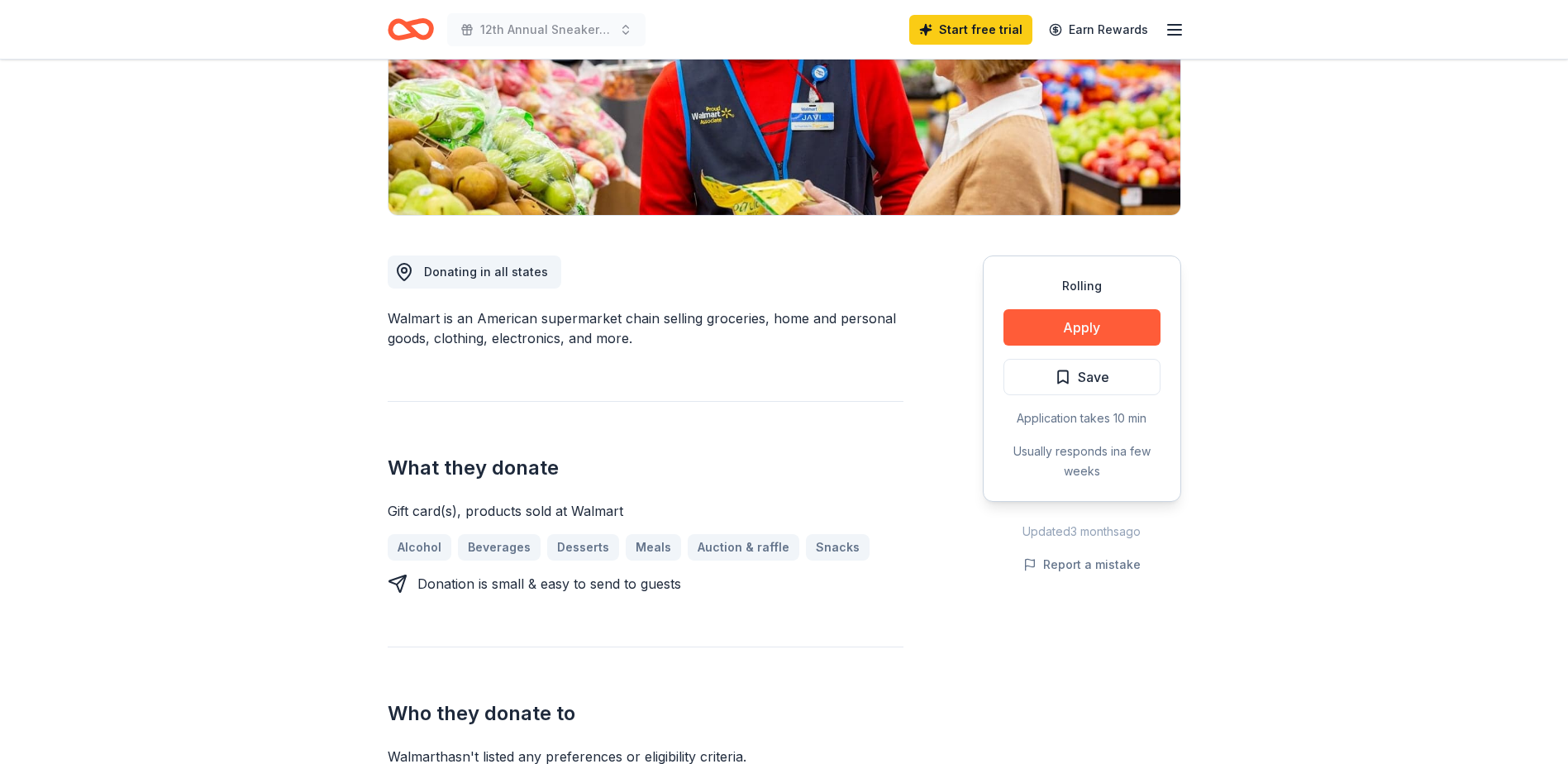
scroll to position [248, 0]
